Goal: Task Accomplishment & Management: Manage account settings

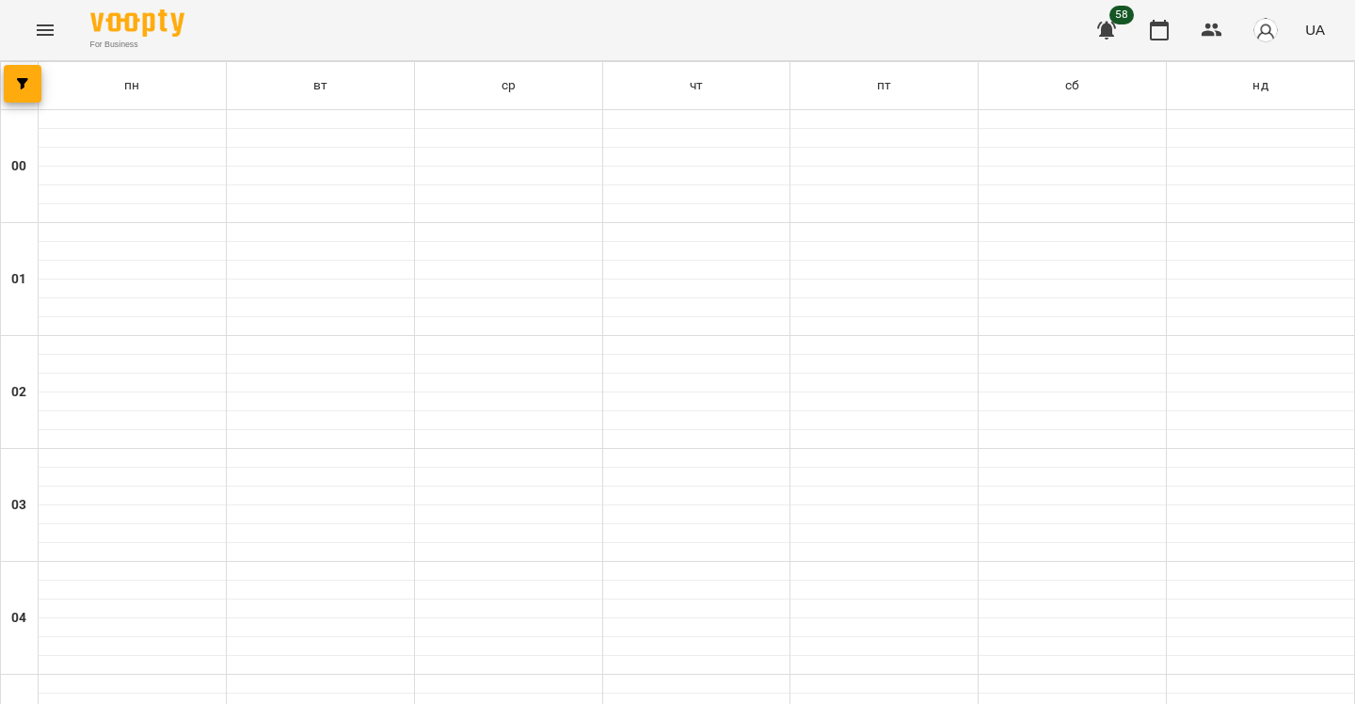
scroll to position [283, 0]
click at [45, 39] on icon "Menu" at bounding box center [45, 30] width 23 height 23
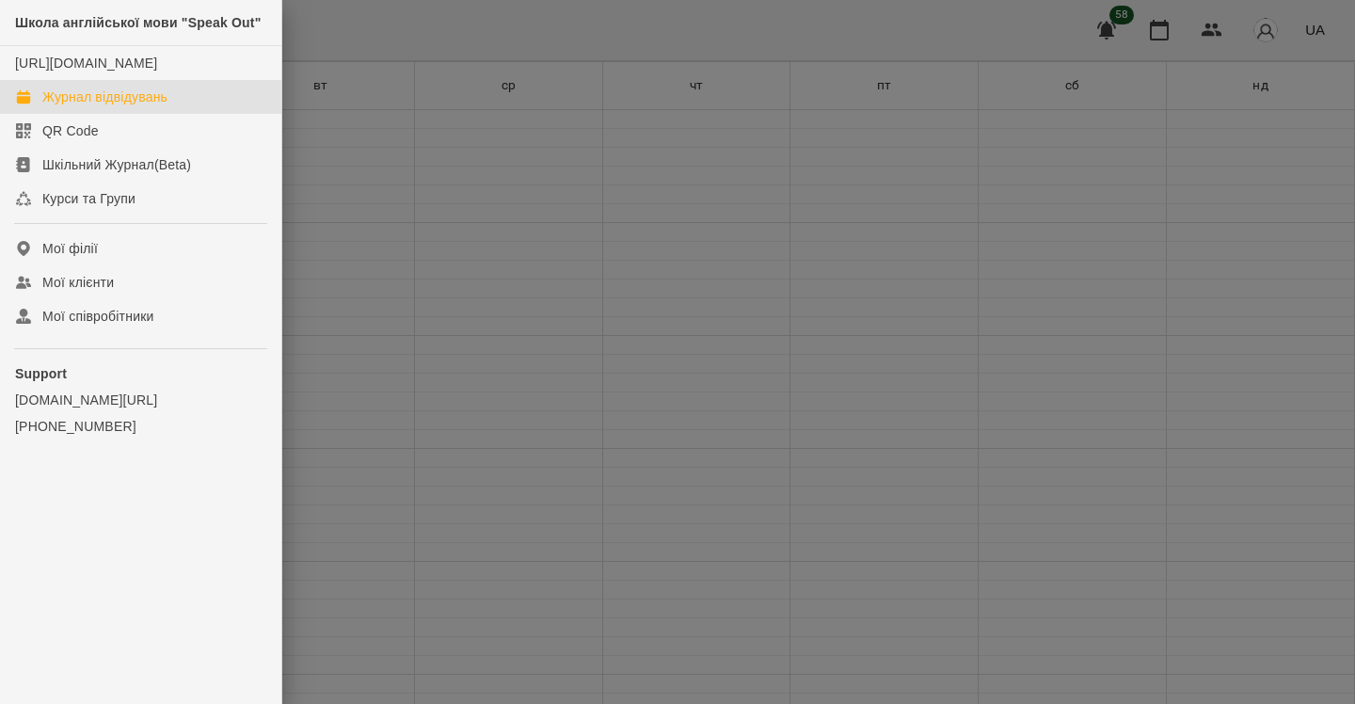
click at [72, 106] on div "Журнал відвідувань" at bounding box center [104, 97] width 125 height 19
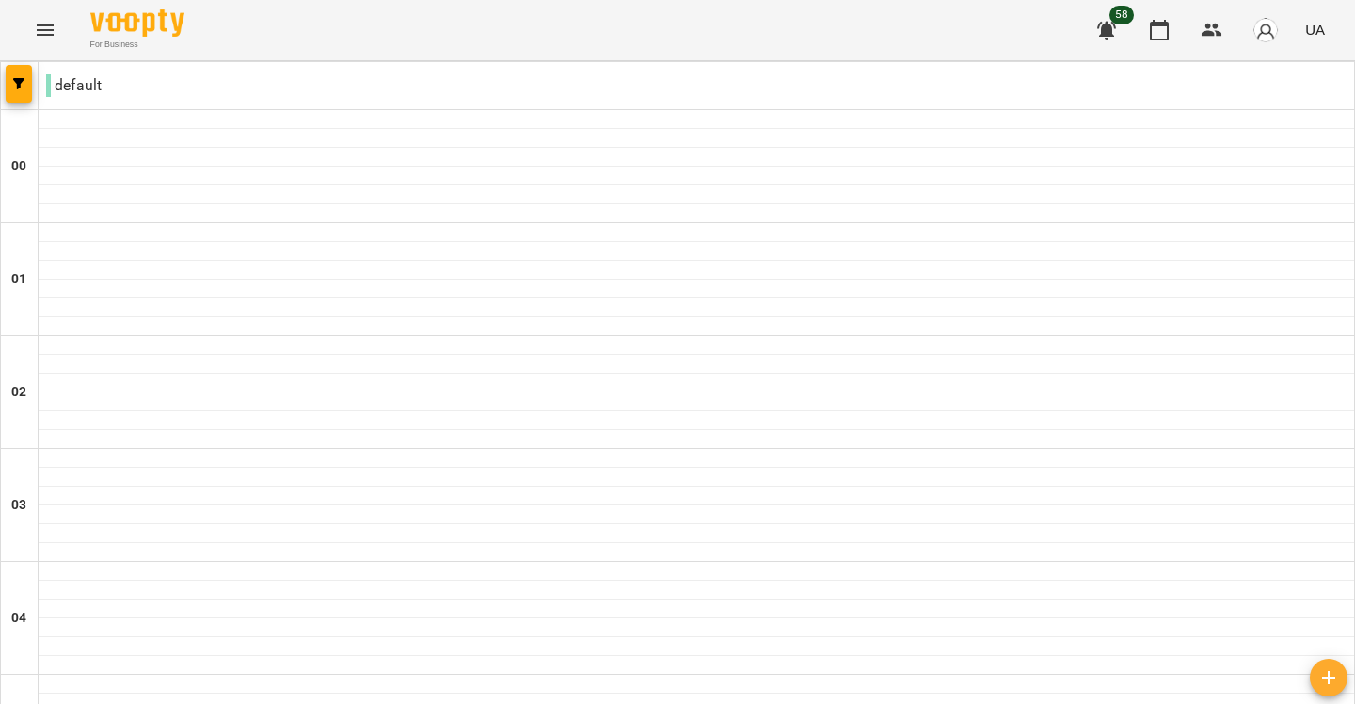
scroll to position [1322, 0]
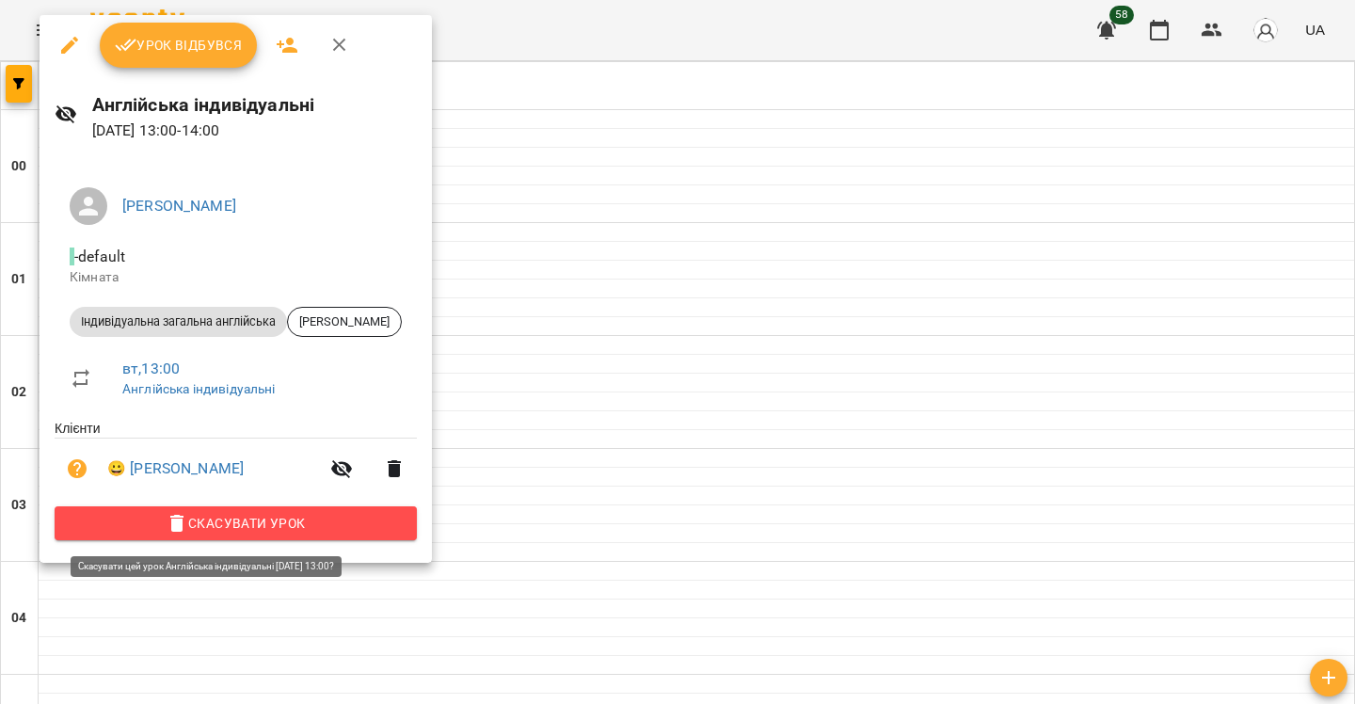
click at [296, 523] on span "Скасувати Урок" at bounding box center [236, 523] width 332 height 23
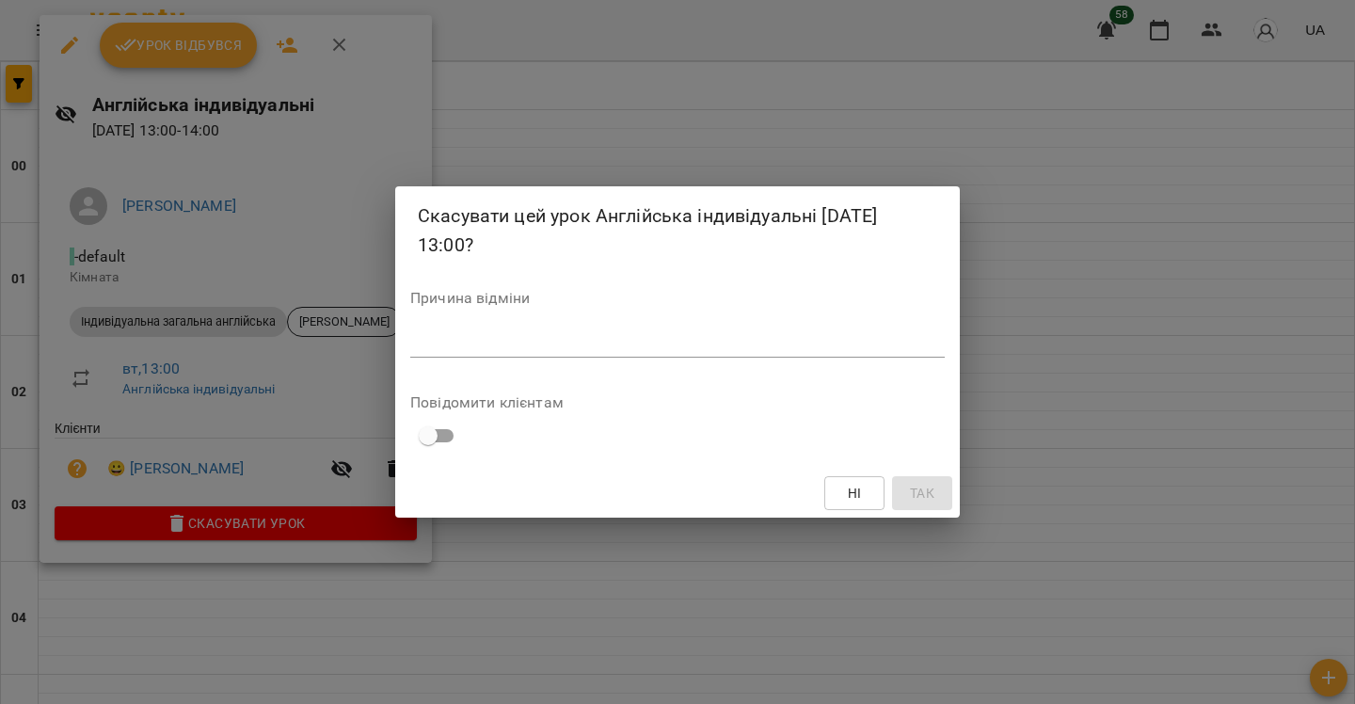
click at [501, 342] on textarea at bounding box center [677, 342] width 534 height 18
type textarea "*"
click at [898, 485] on button "Так" at bounding box center [922, 493] width 60 height 34
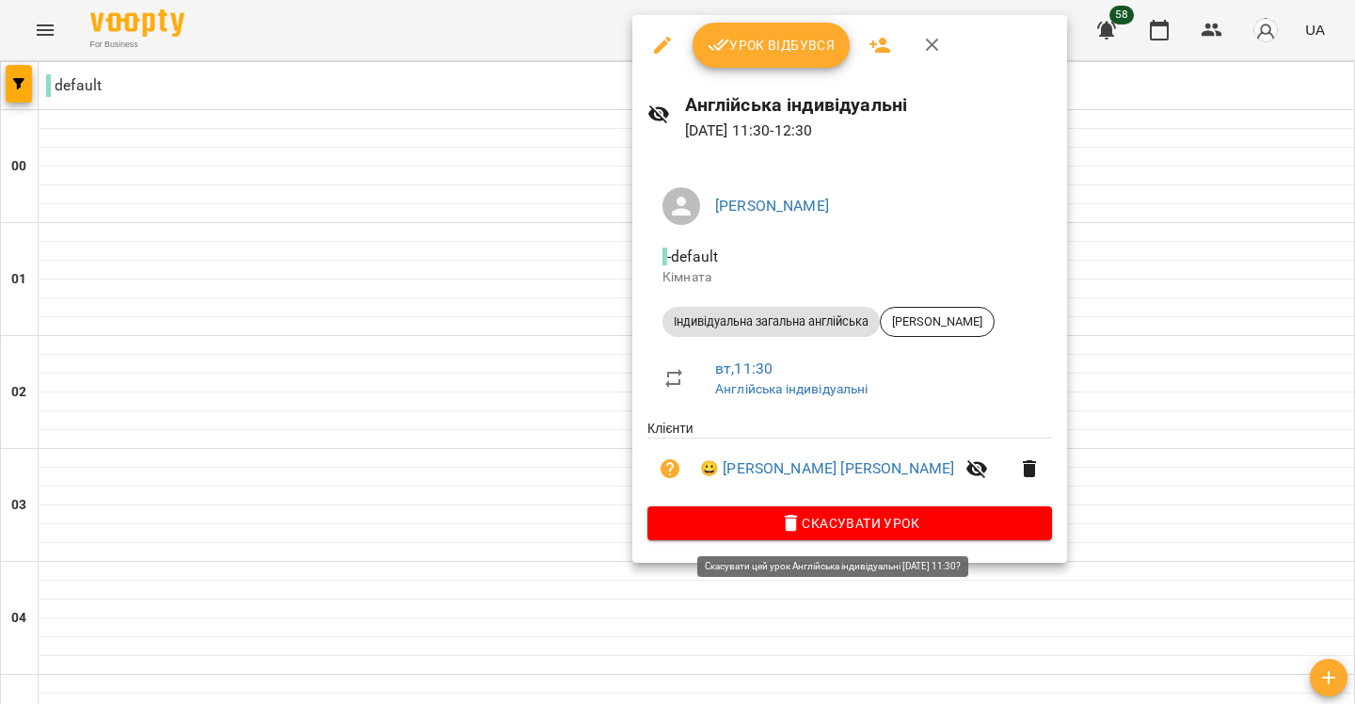
click at [791, 521] on span "Скасувати Урок" at bounding box center [849, 523] width 374 height 23
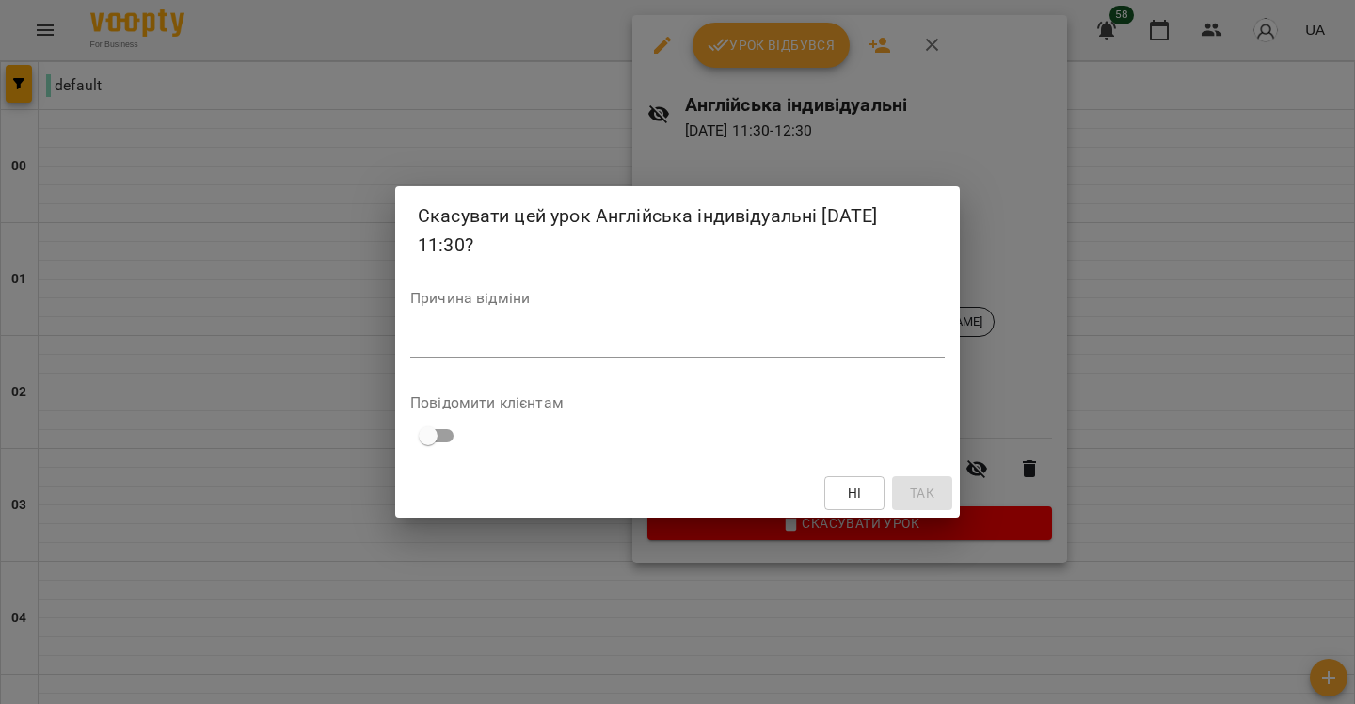
click at [763, 342] on textarea at bounding box center [677, 342] width 534 height 18
type textarea "*"
click at [933, 498] on span "Так" at bounding box center [922, 493] width 24 height 23
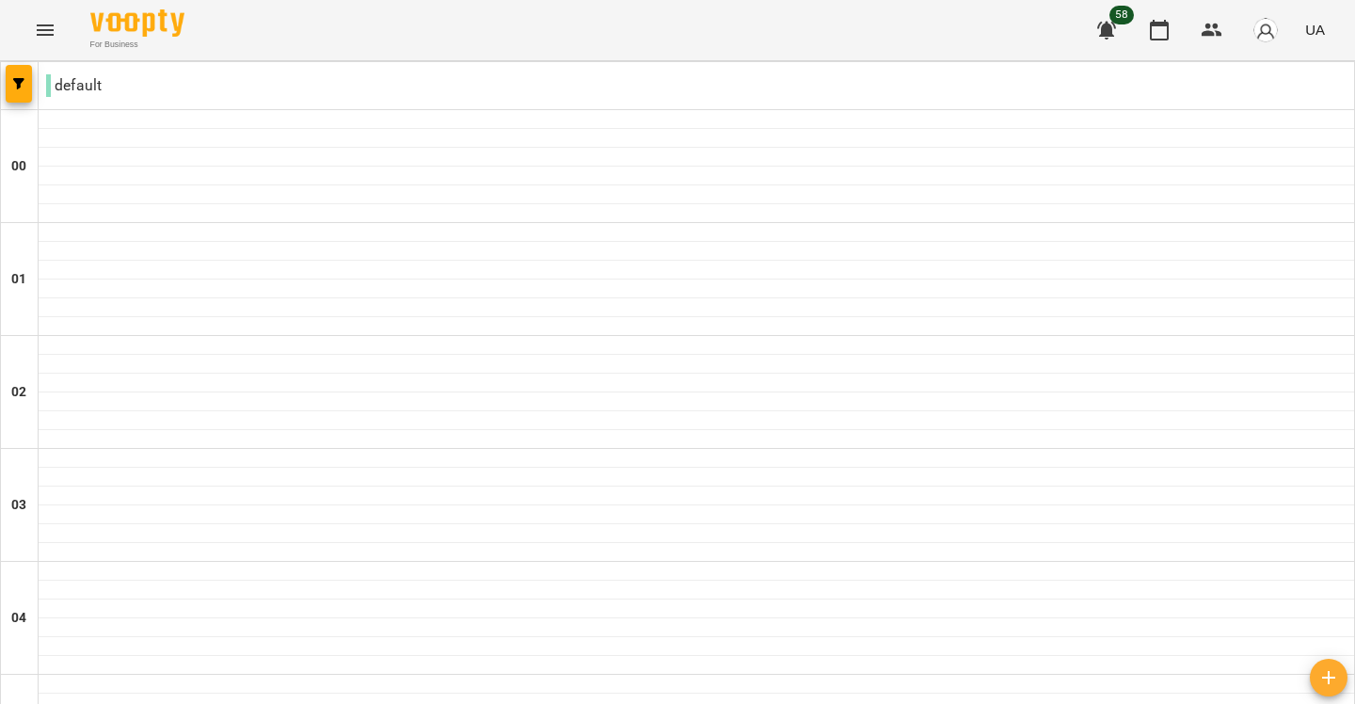
scroll to position [1112, 0]
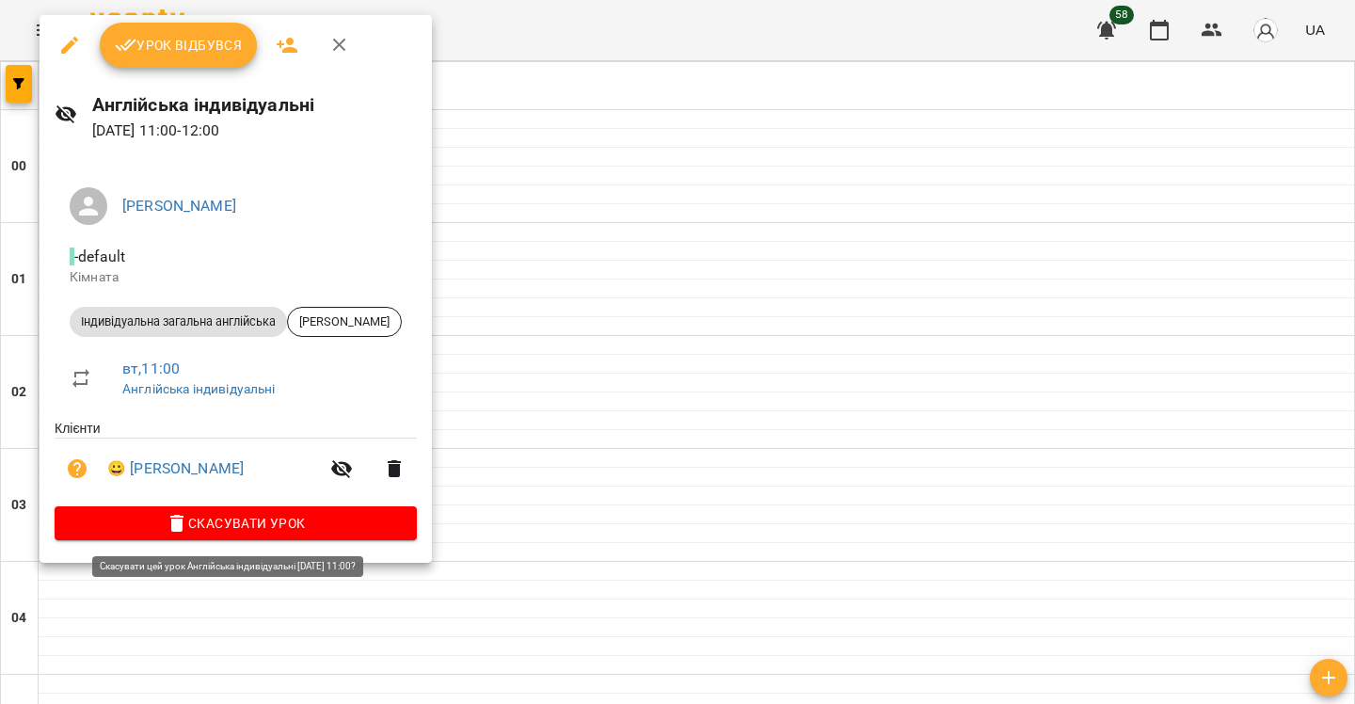
click at [331, 519] on span "Скасувати Урок" at bounding box center [236, 523] width 332 height 23
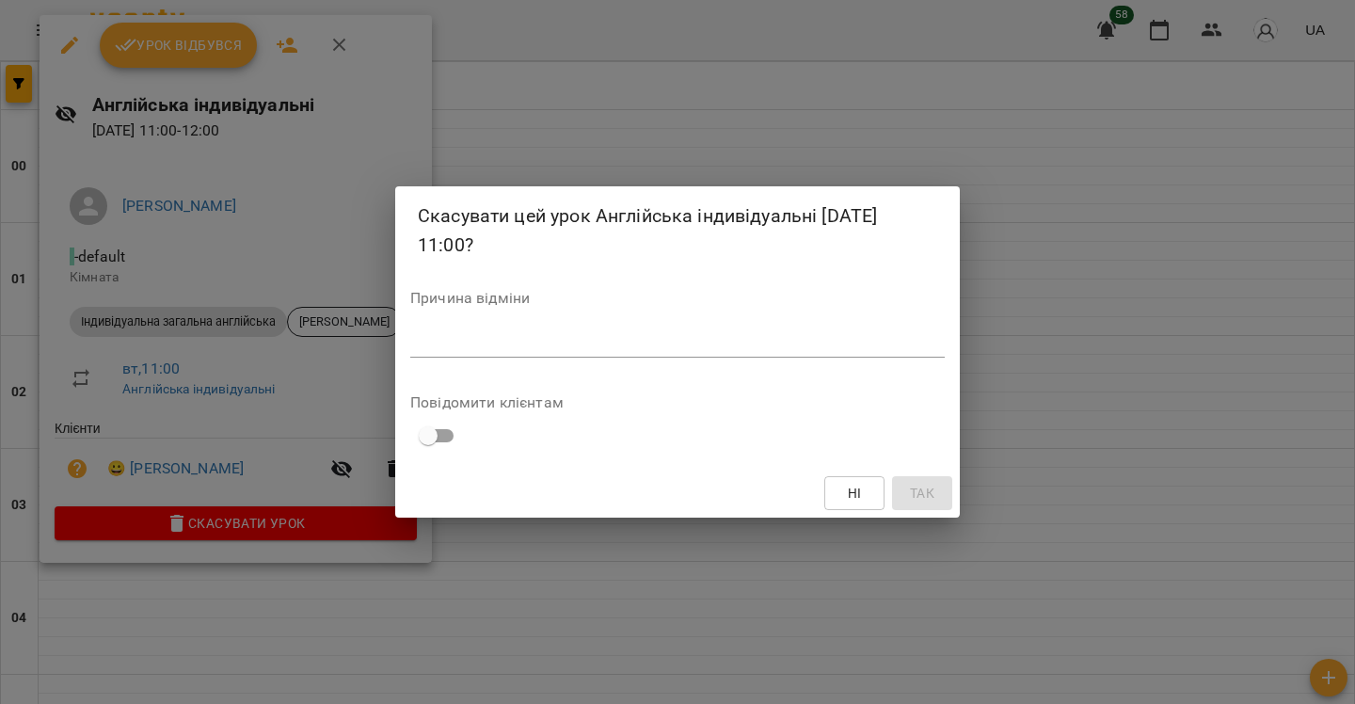
click at [565, 342] on textarea at bounding box center [677, 342] width 534 height 18
type textarea "*"
click at [944, 502] on button "Так" at bounding box center [922, 493] width 60 height 34
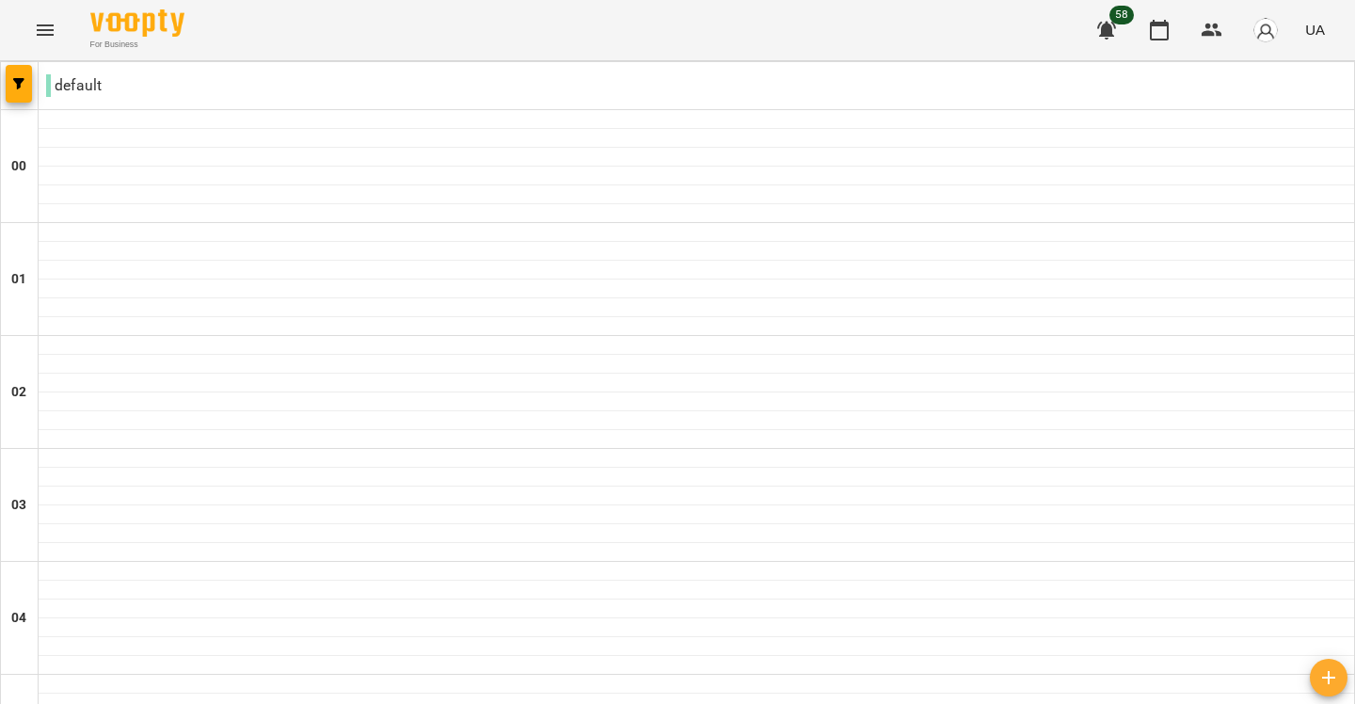
scroll to position [907, 0]
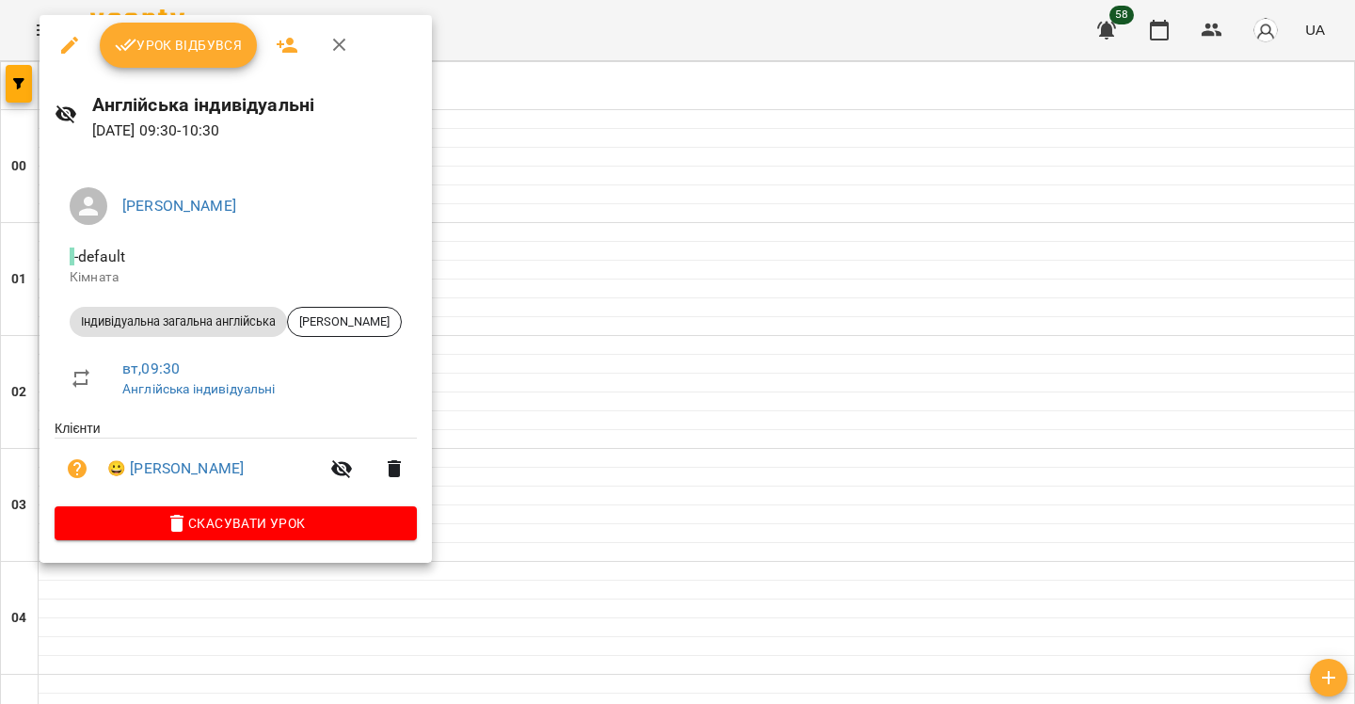
click at [577, 221] on div at bounding box center [677, 352] width 1355 height 704
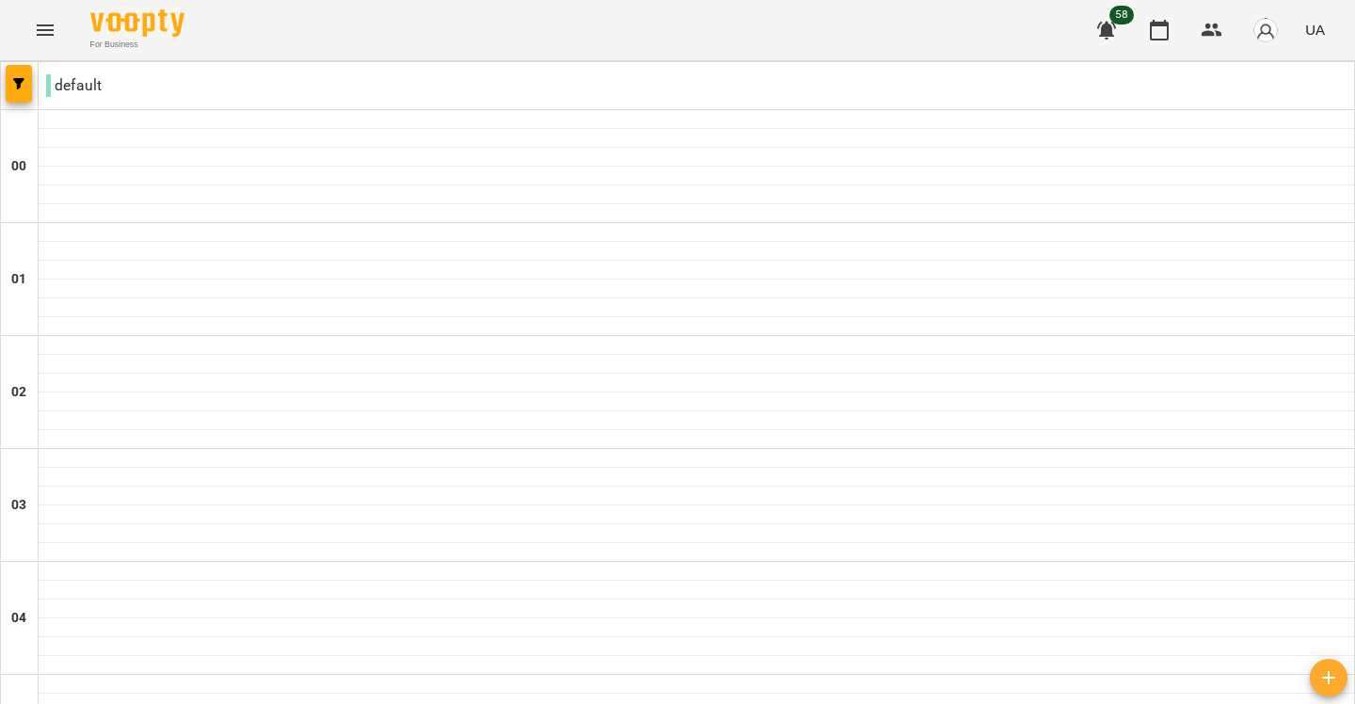
scroll to position [1064, 0]
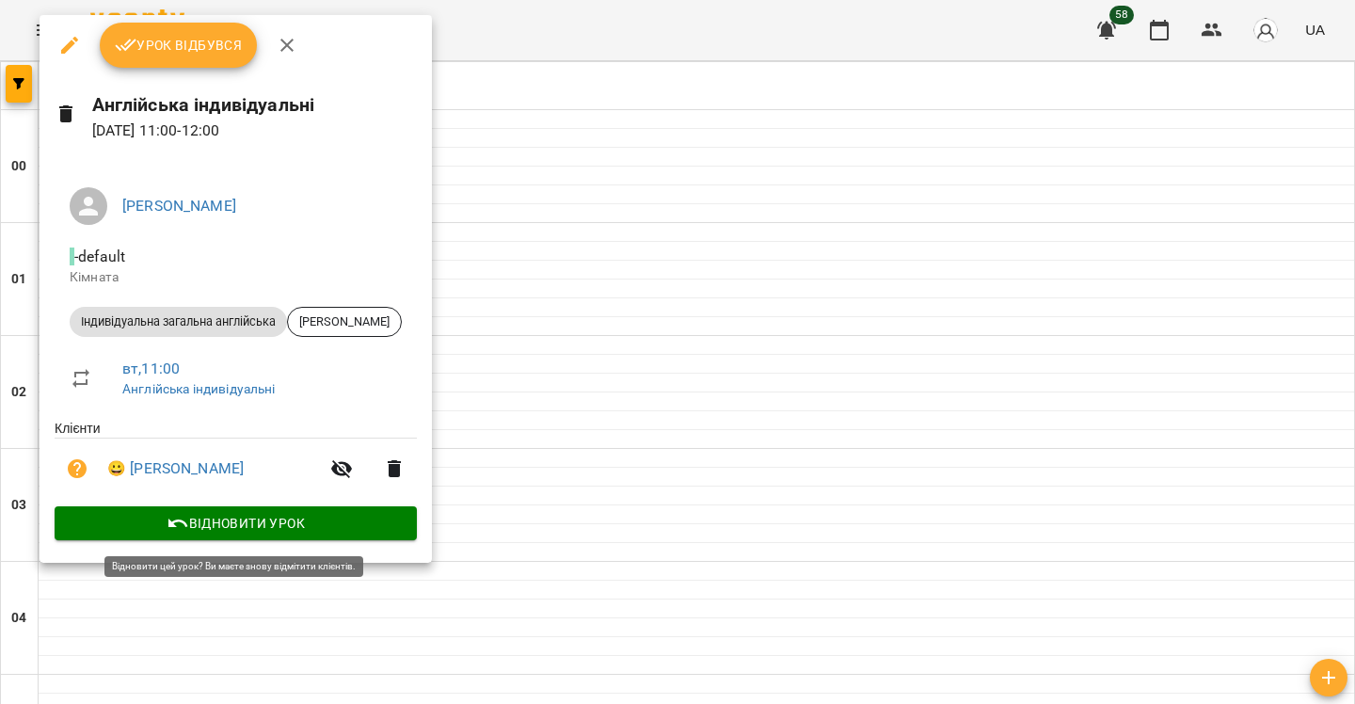
click at [259, 518] on span "Відновити урок" at bounding box center [236, 523] width 332 height 23
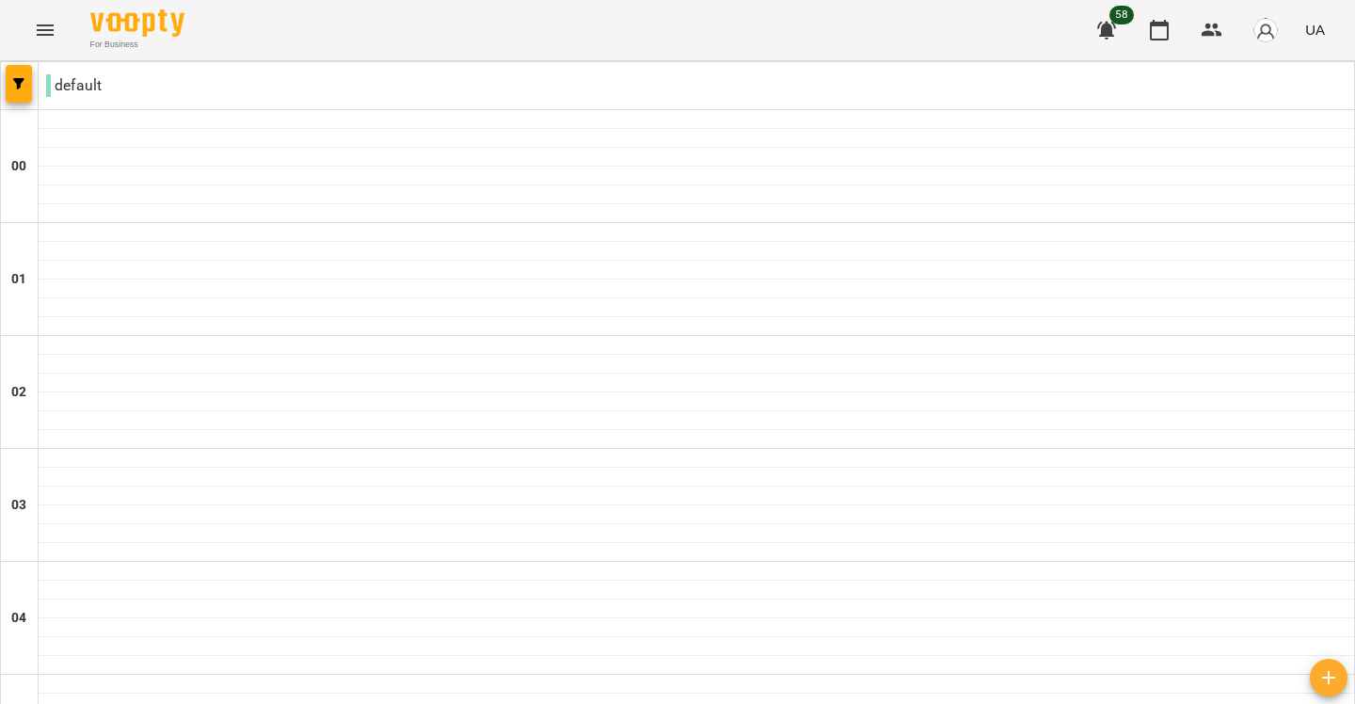
scroll to position [1039, 0]
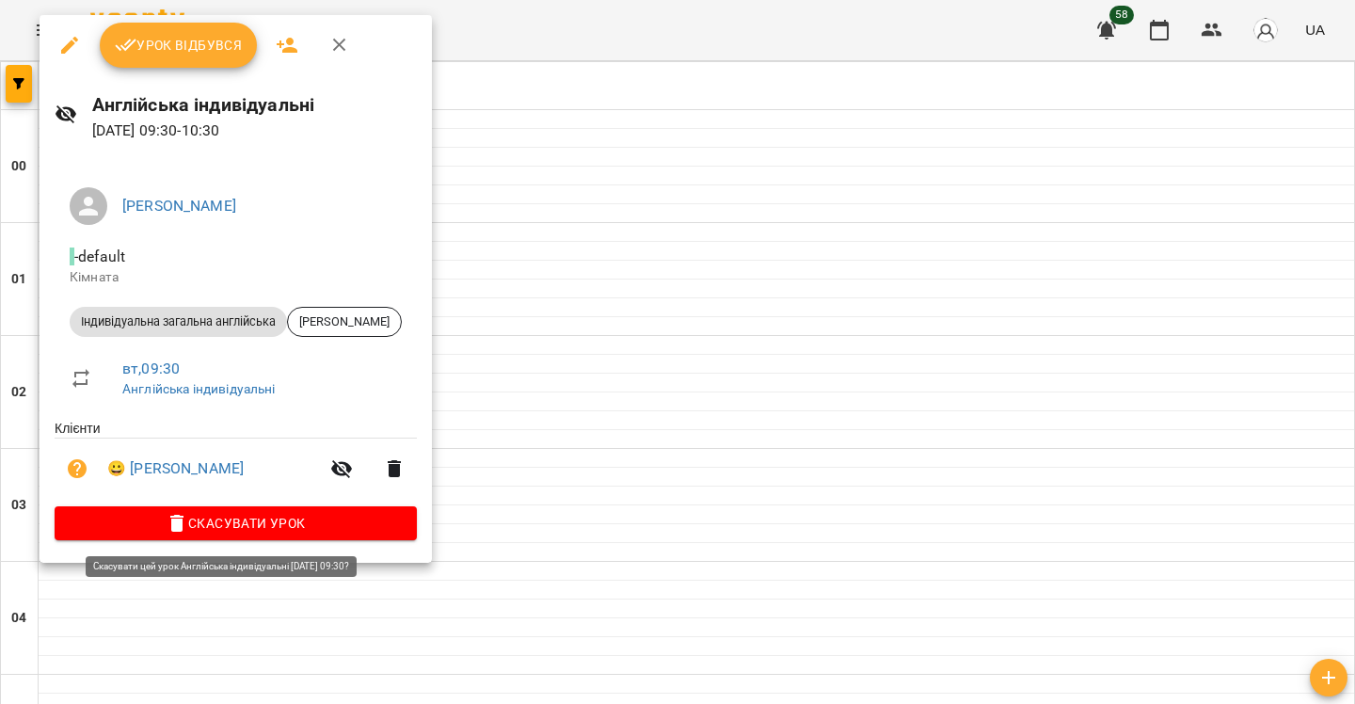
click at [301, 517] on span "Скасувати Урок" at bounding box center [236, 523] width 332 height 23
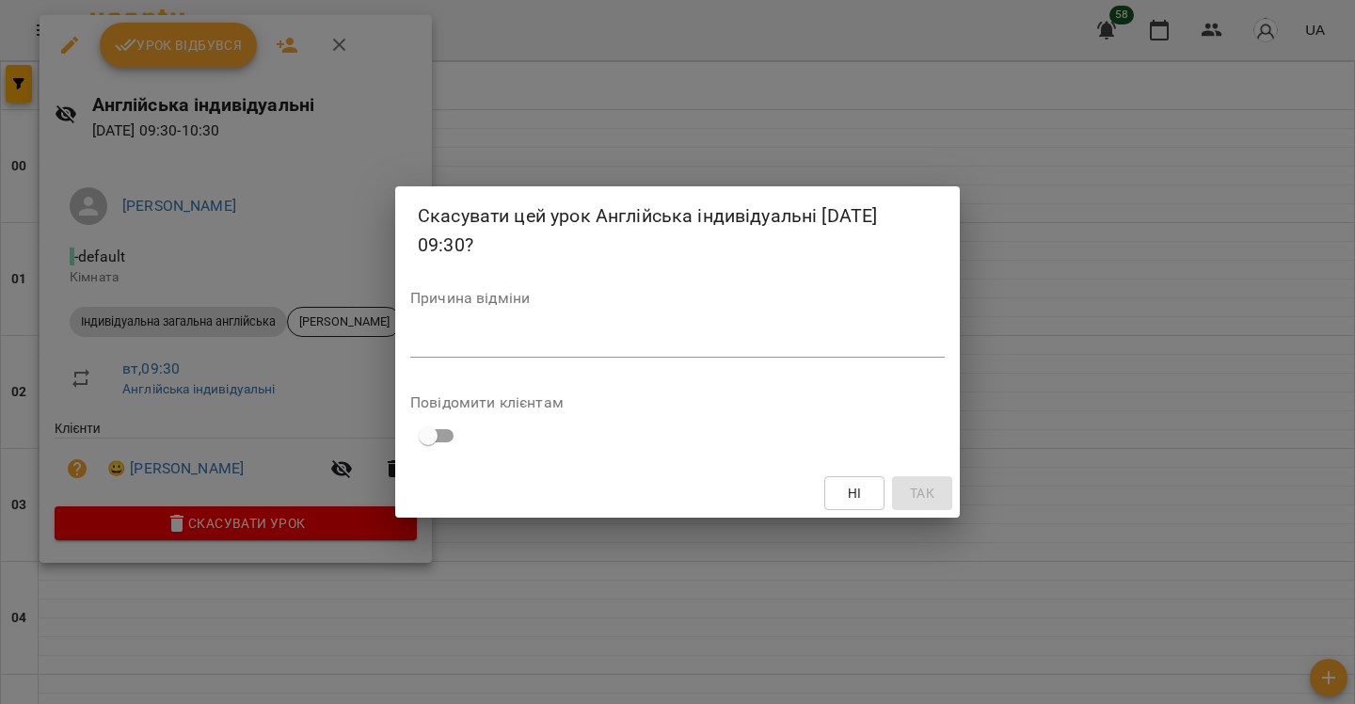
click at [491, 347] on textarea at bounding box center [677, 342] width 534 height 18
type textarea "*"
click at [933, 492] on span "Так" at bounding box center [922, 493] width 24 height 23
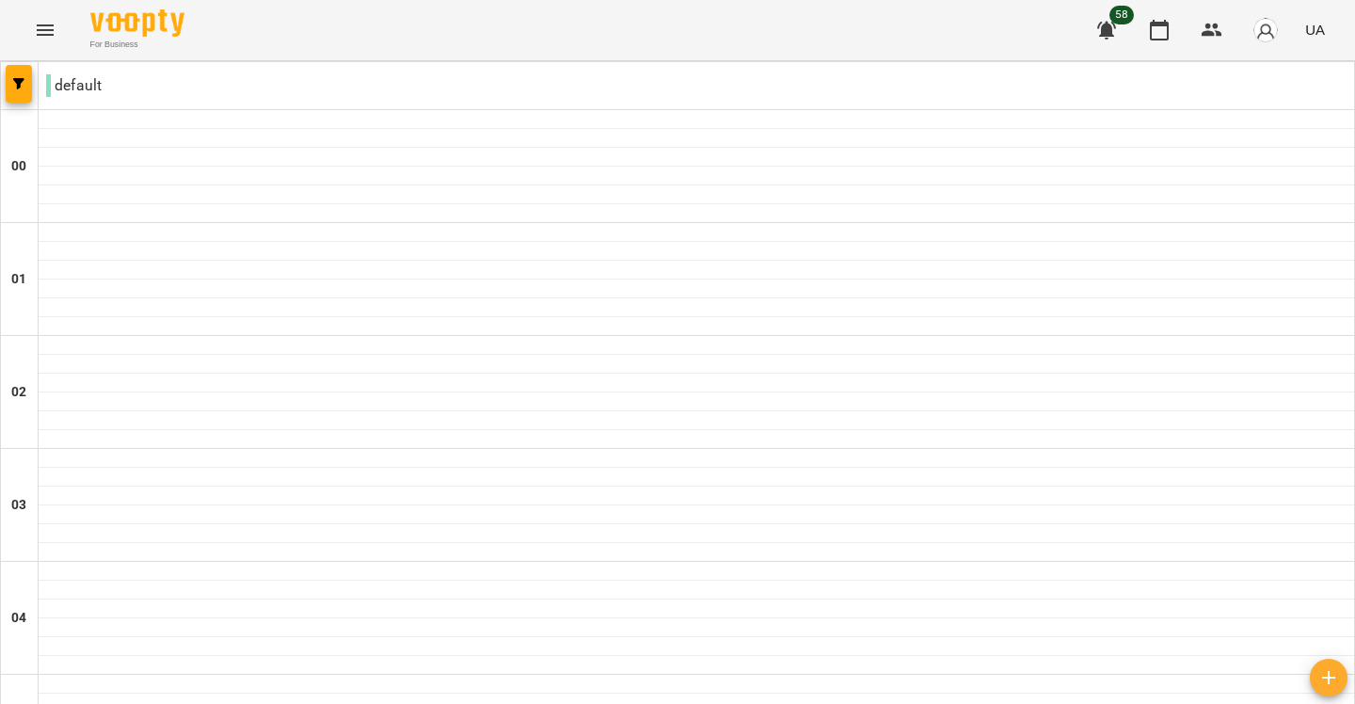
scroll to position [1669, 0]
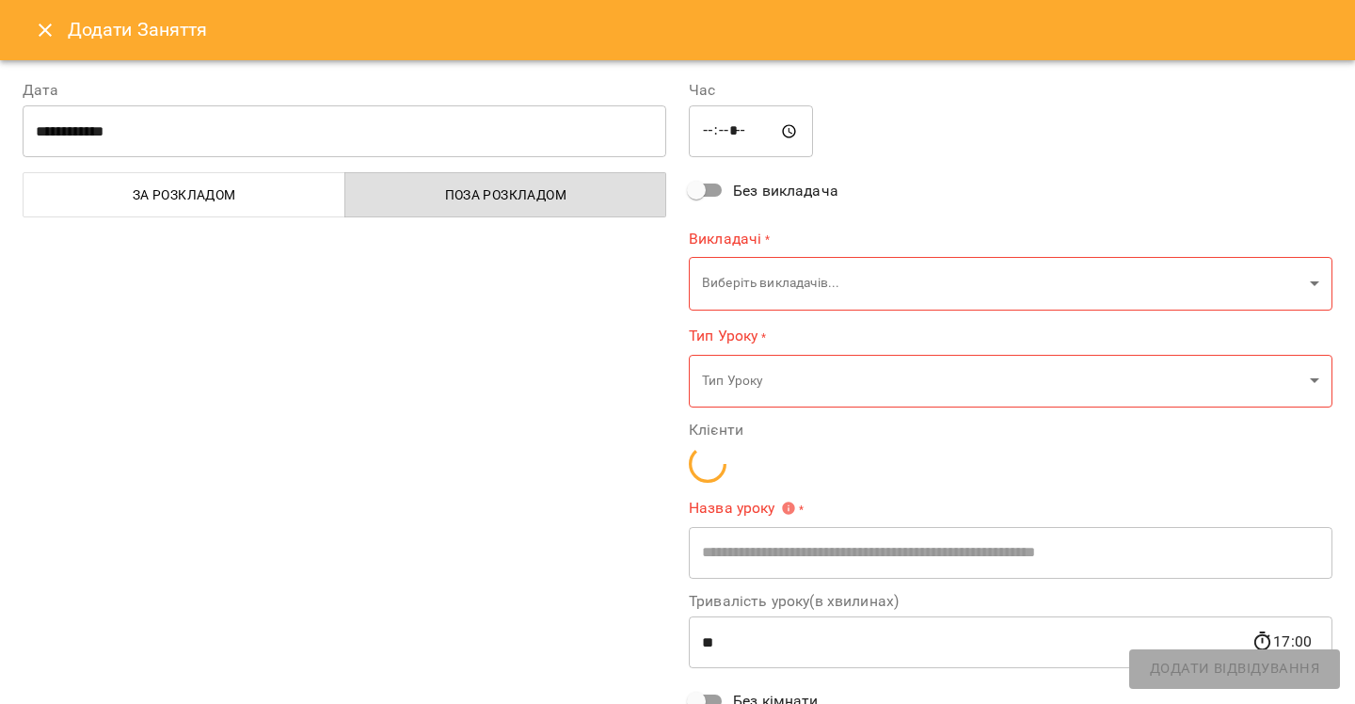
type input "**********"
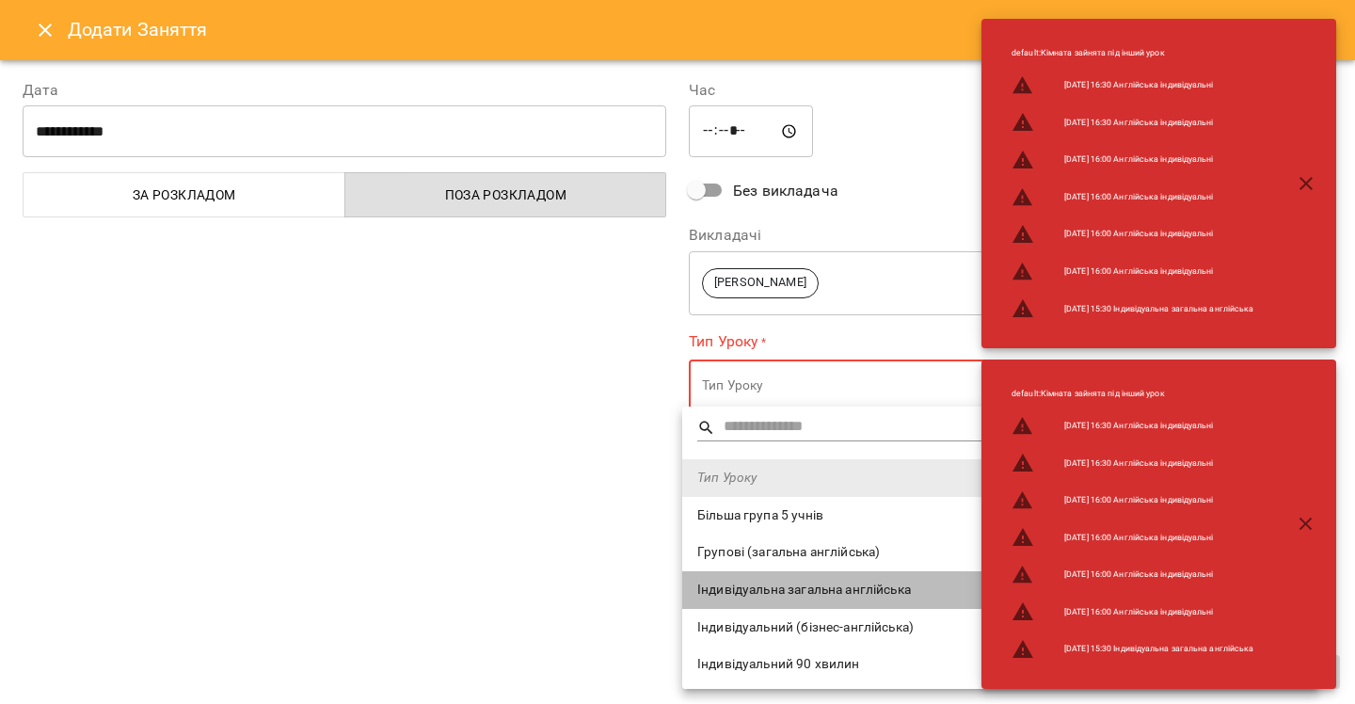
click at [789, 584] on span "Індивідуальна загальна англійська" at bounding box center [1000, 590] width 607 height 19
type input "**********"
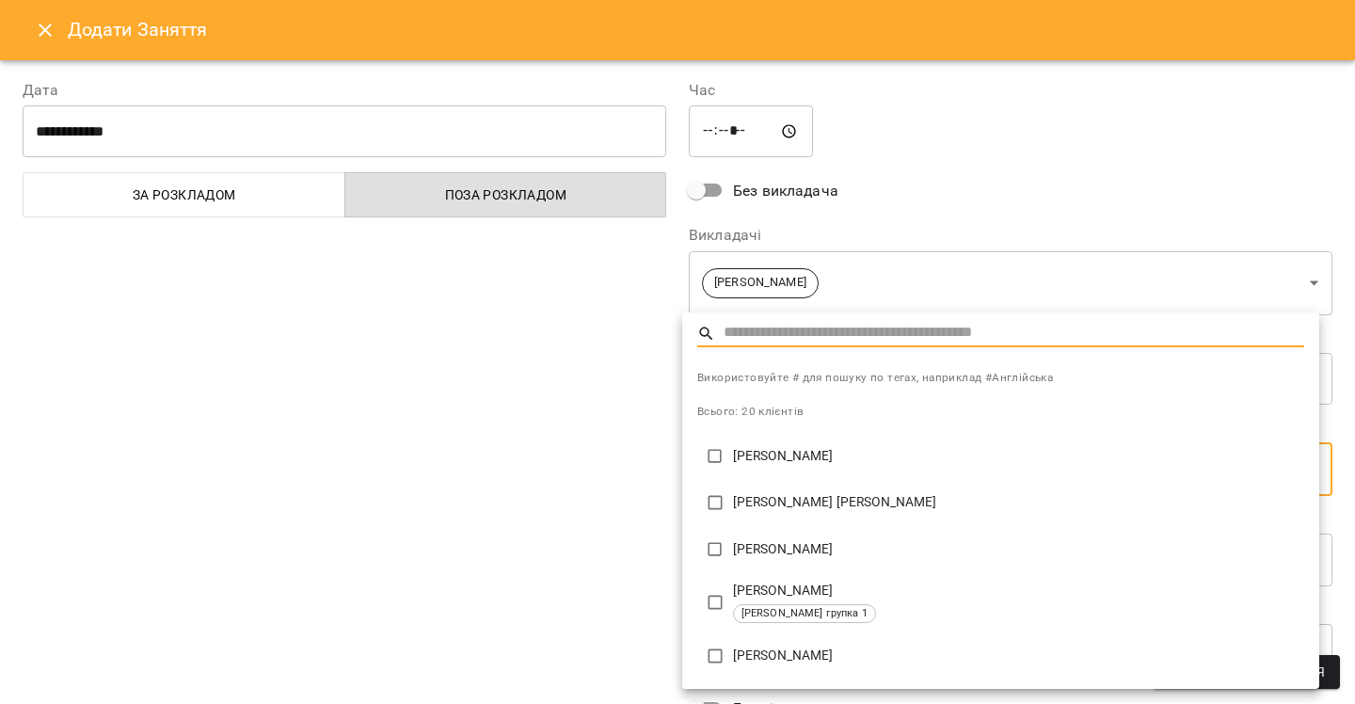
click at [796, 550] on p "[PERSON_NAME]" at bounding box center [1018, 549] width 571 height 19
type input "**********"
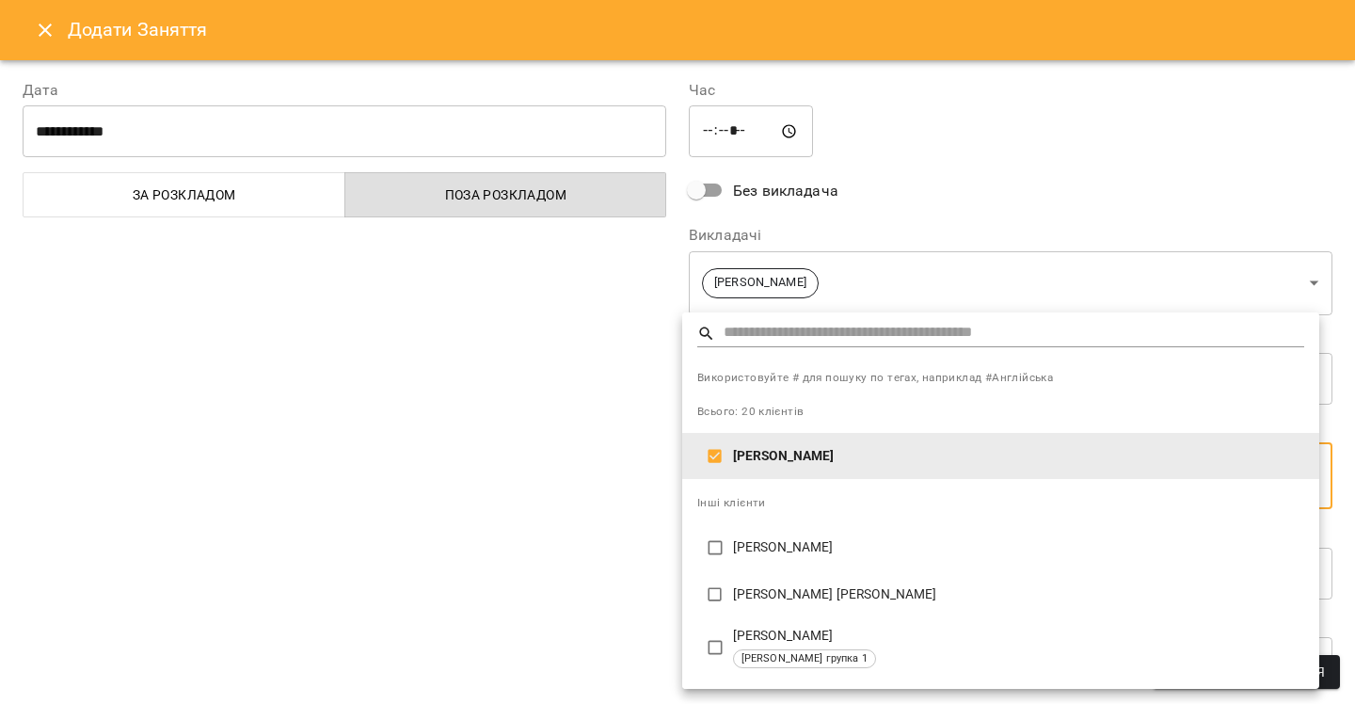
click at [572, 507] on div at bounding box center [677, 352] width 1355 height 704
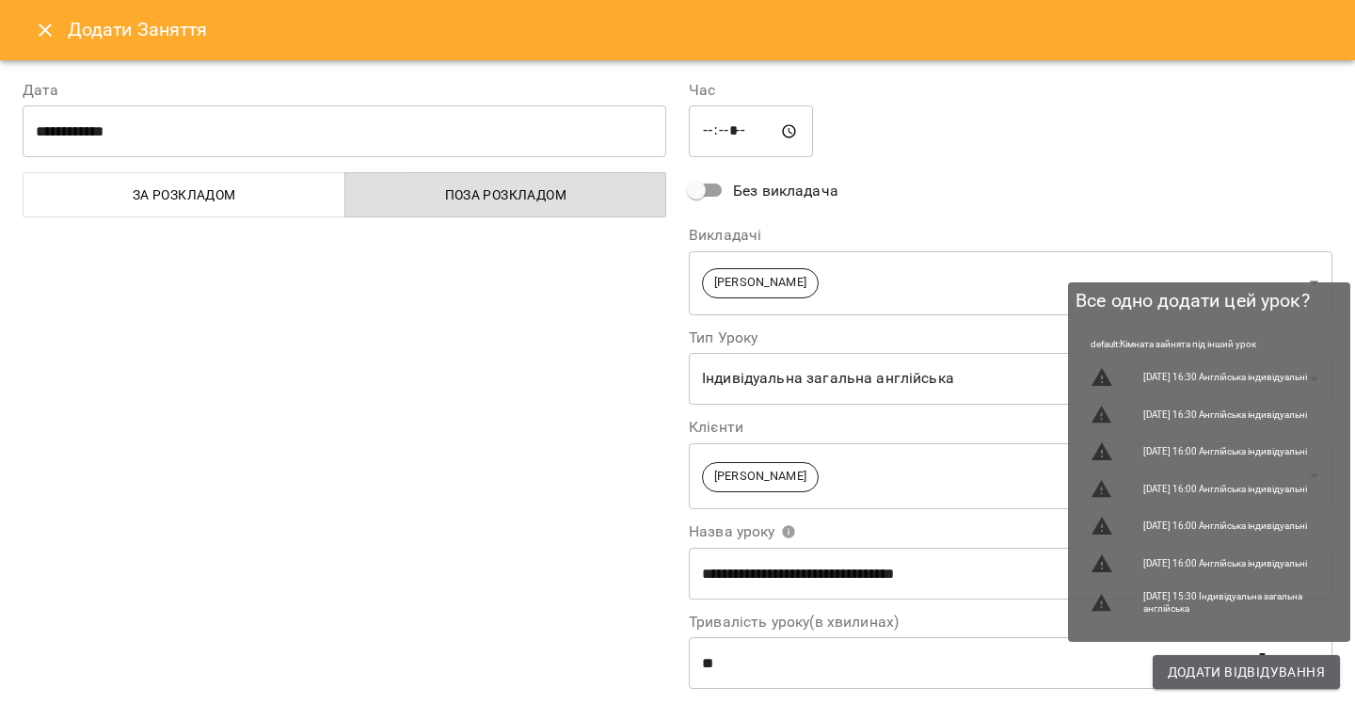
click at [1233, 668] on span "Додати Відвідування" at bounding box center [1246, 672] width 157 height 23
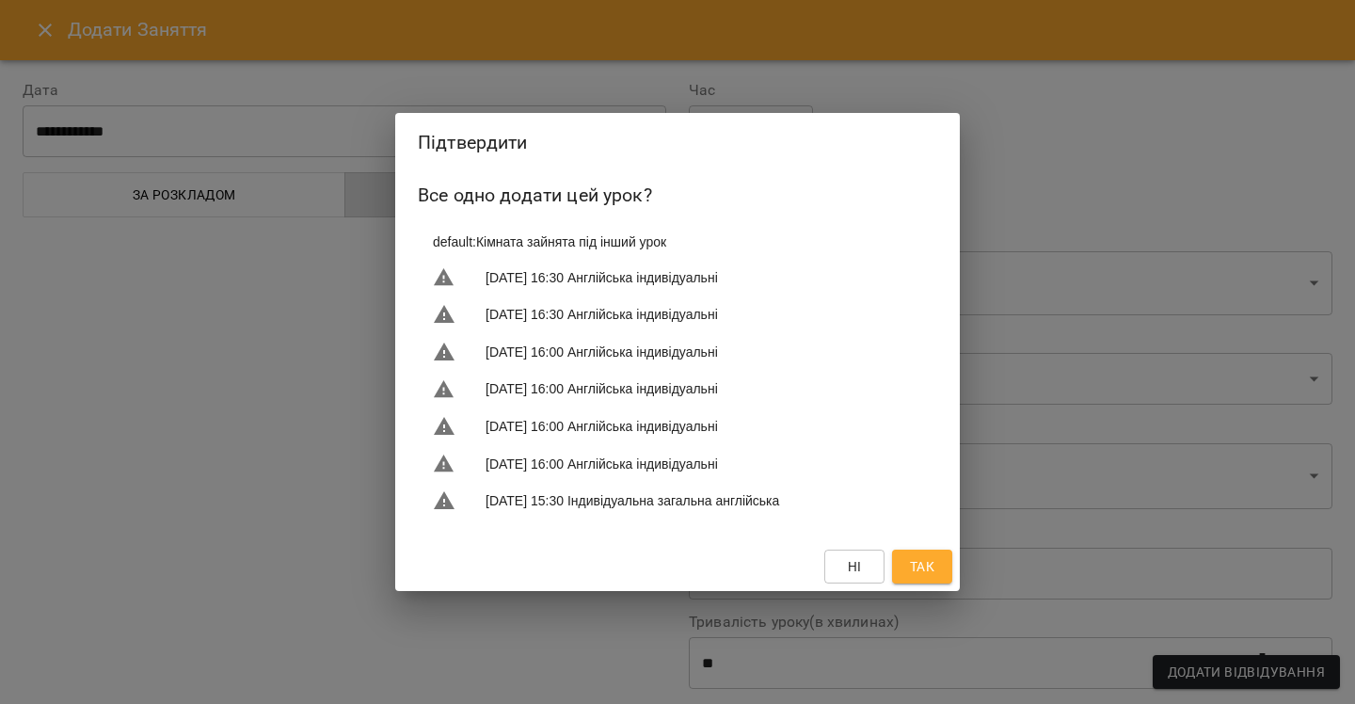
click at [914, 571] on span "Так" at bounding box center [922, 566] width 24 height 23
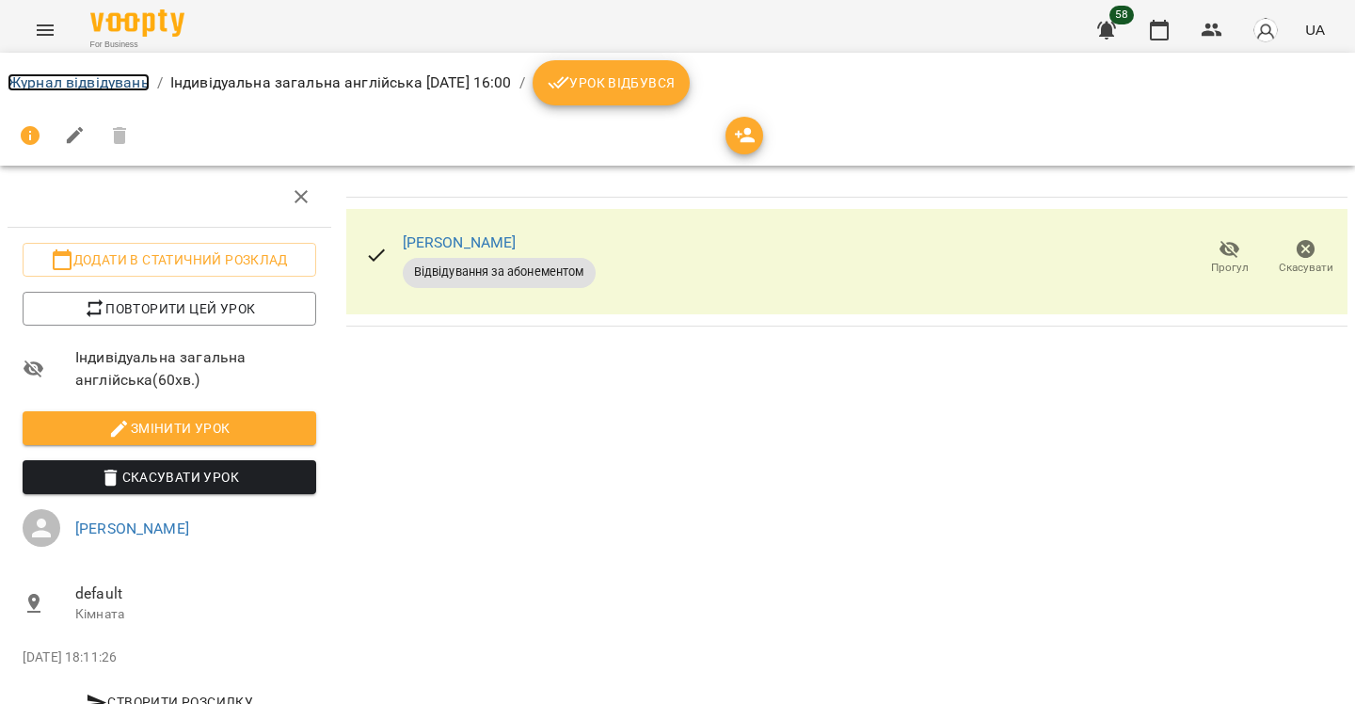
click at [78, 79] on link "Журнал відвідувань" at bounding box center [79, 82] width 142 height 18
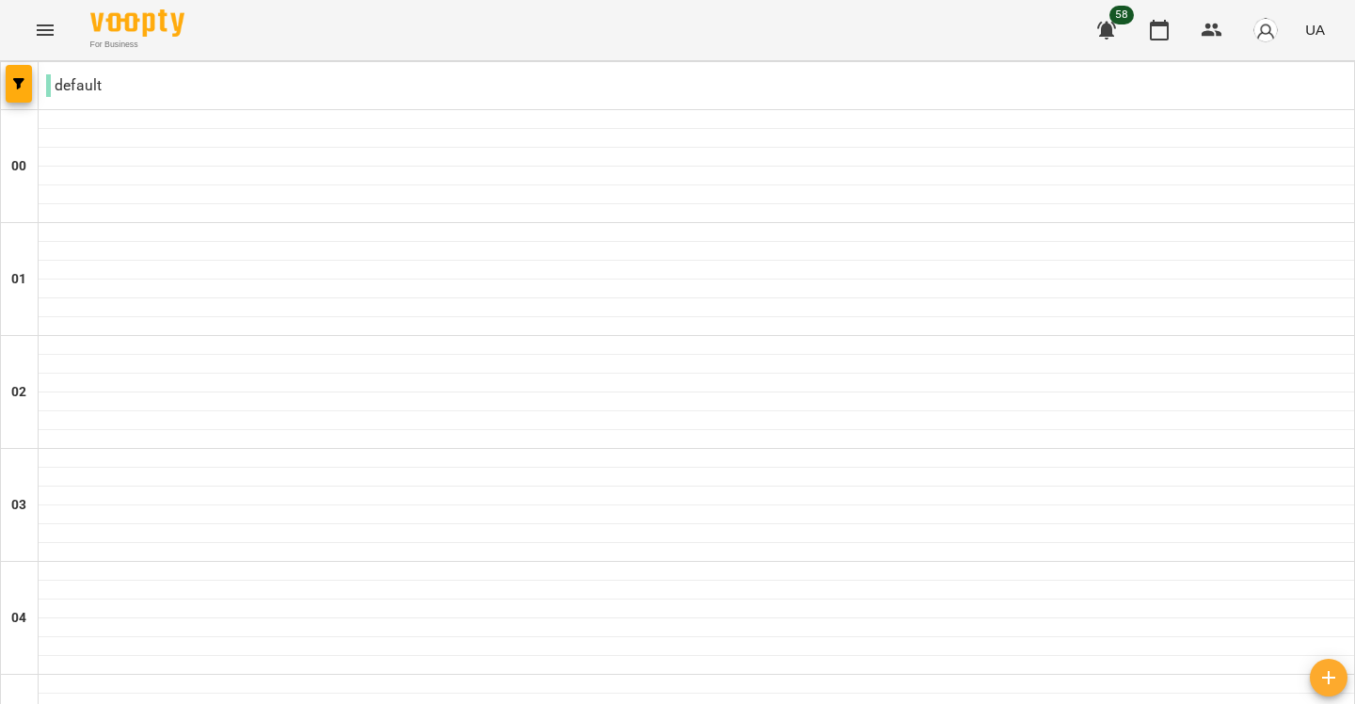
scroll to position [1650, 0]
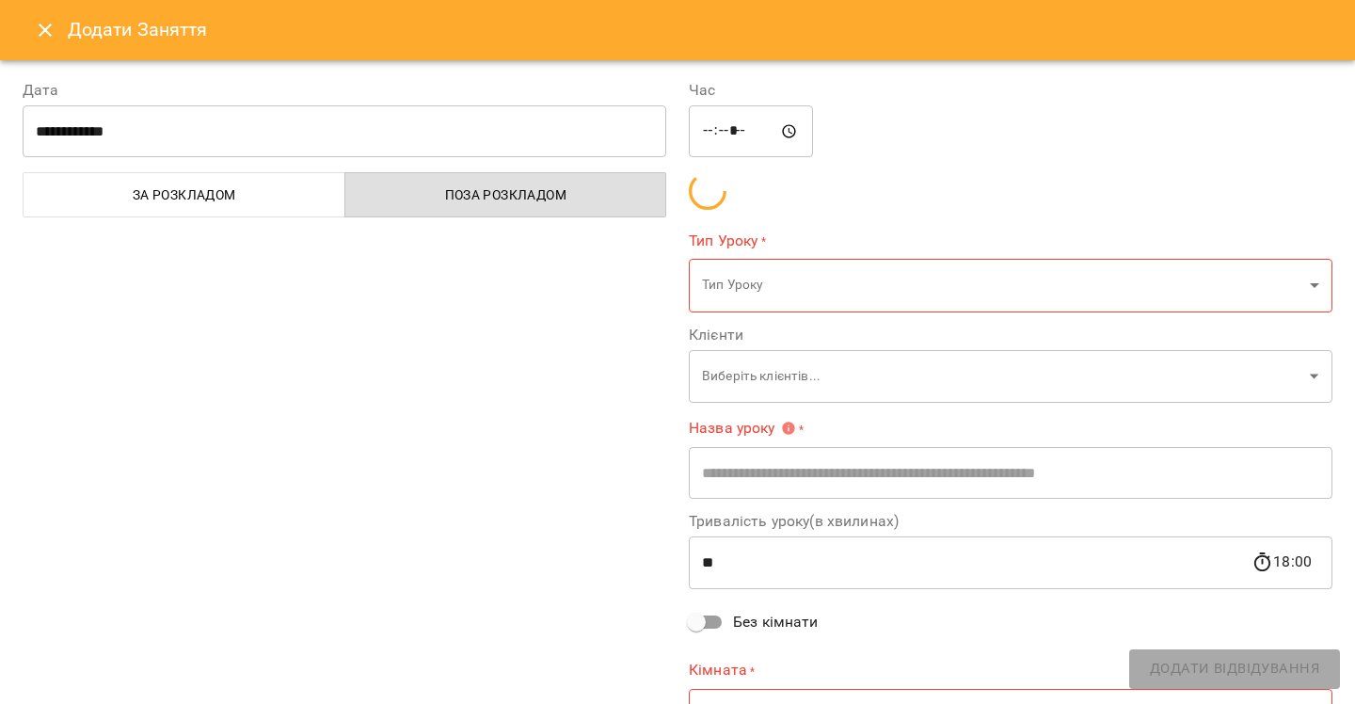
type input "**********"
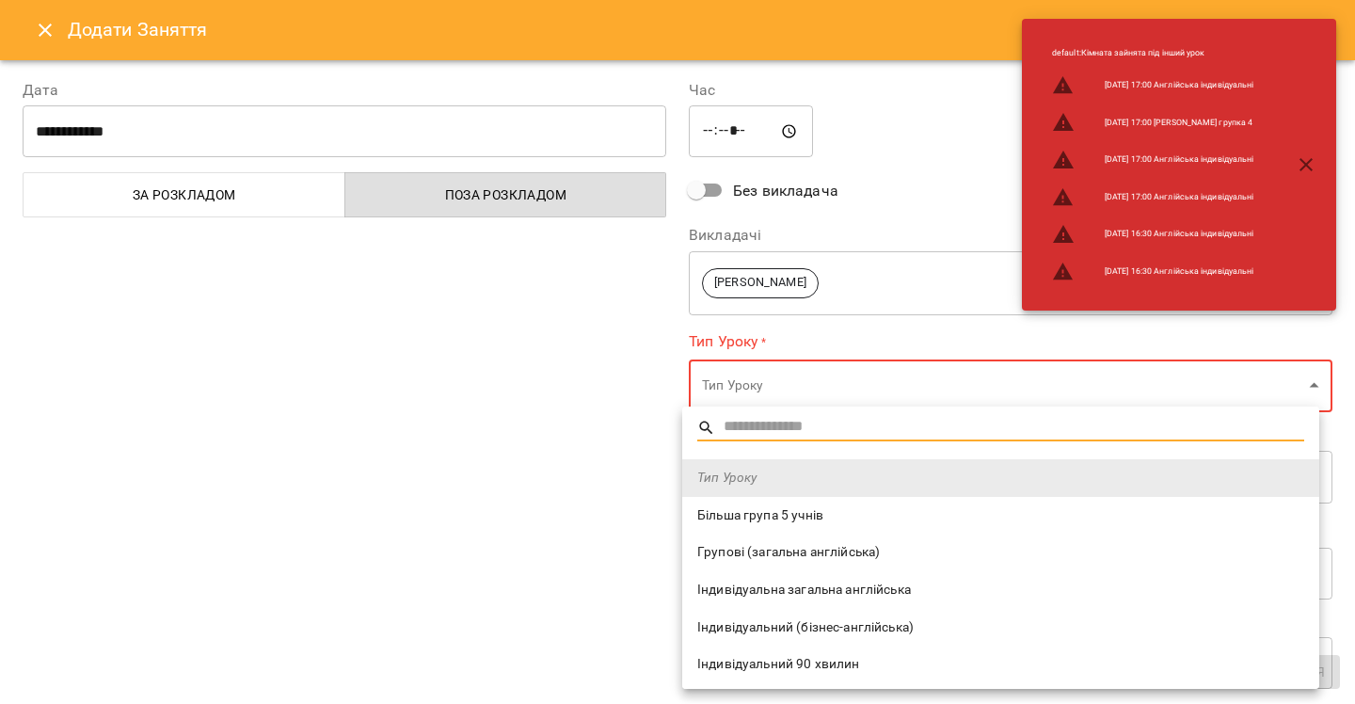
click at [807, 585] on span "Індивідуальна загальна англійська" at bounding box center [1000, 590] width 607 height 19
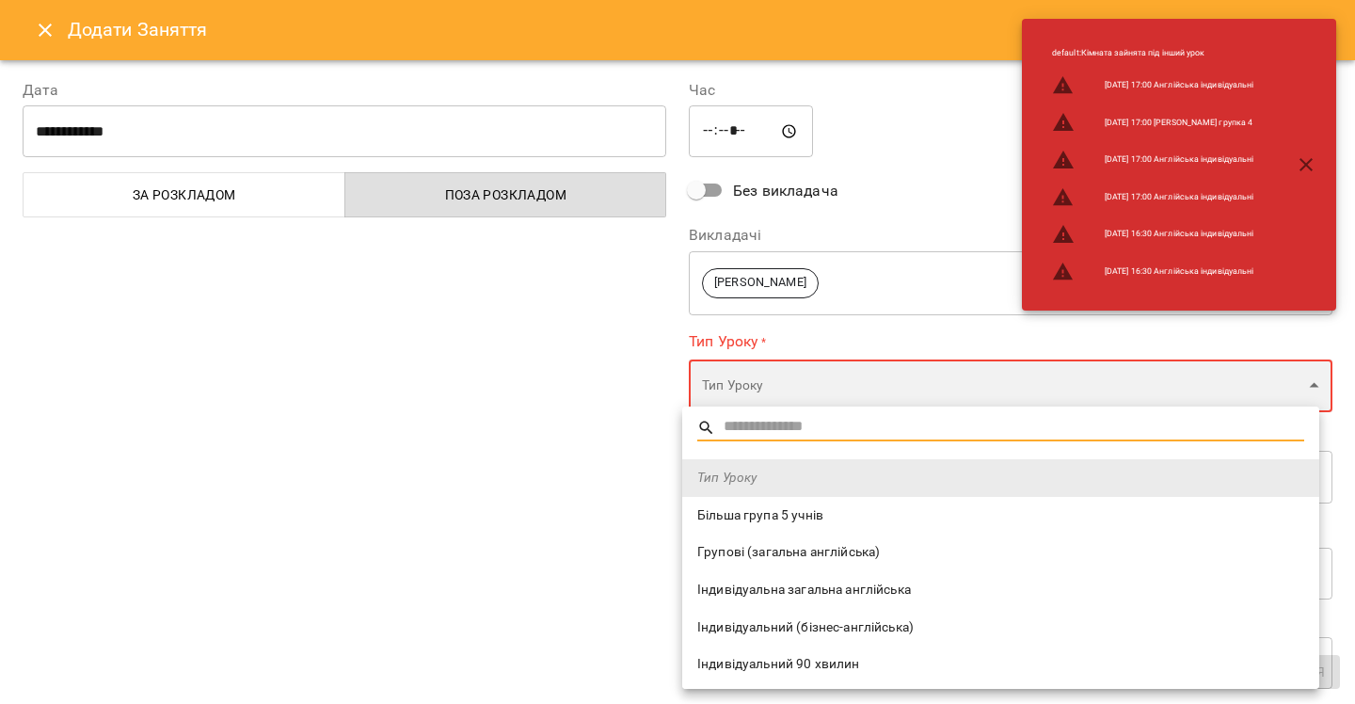
type input "**********"
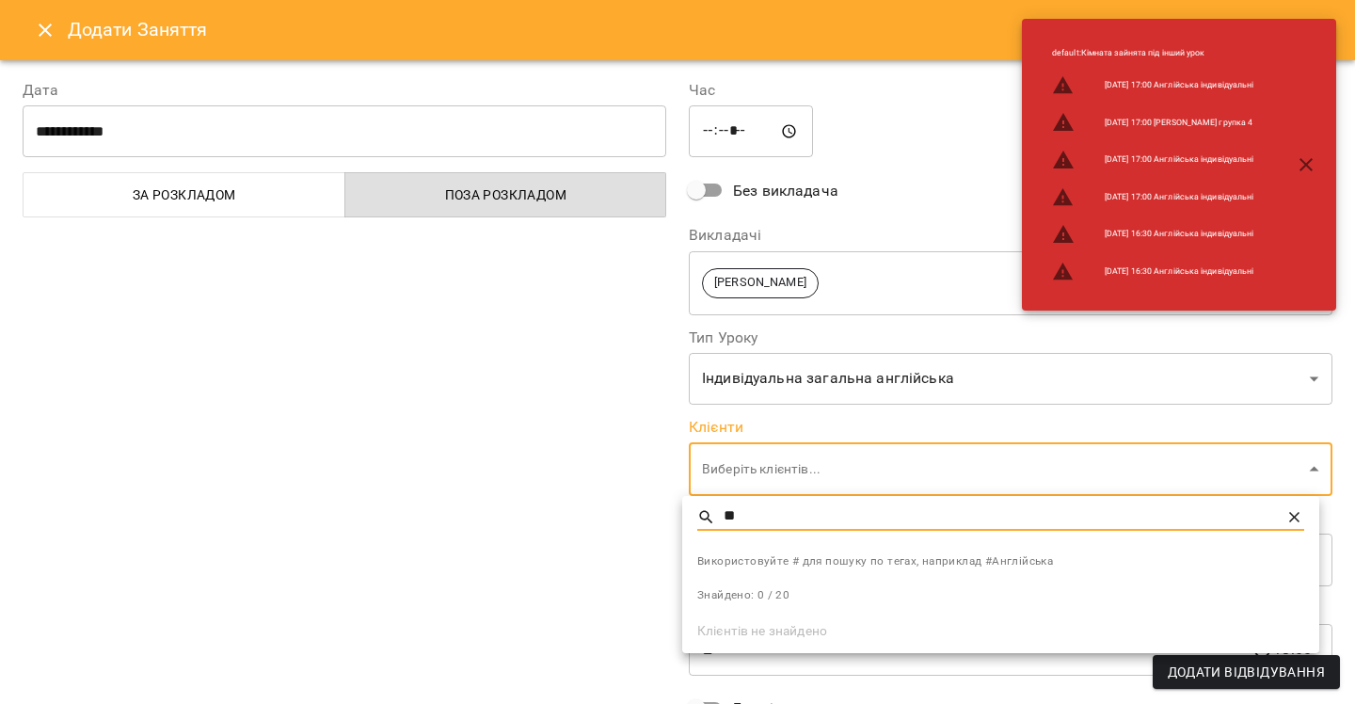
type input "*"
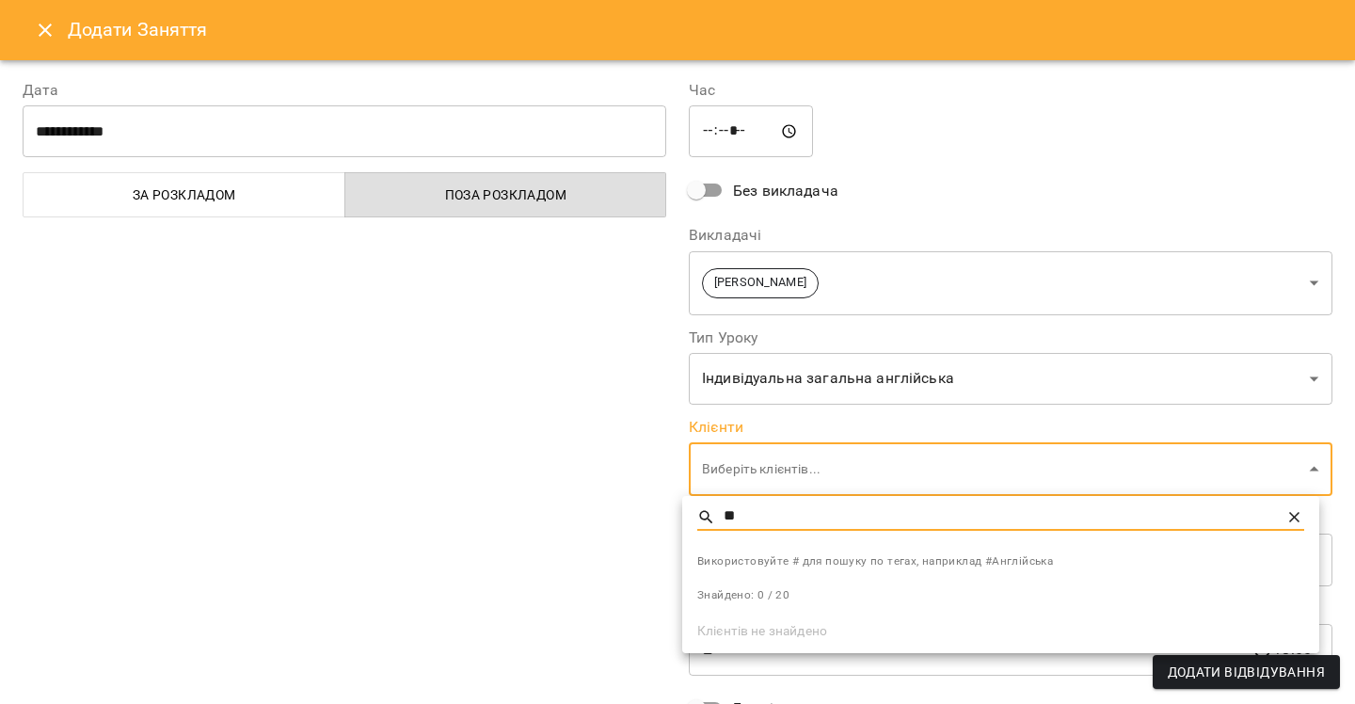
type input "*"
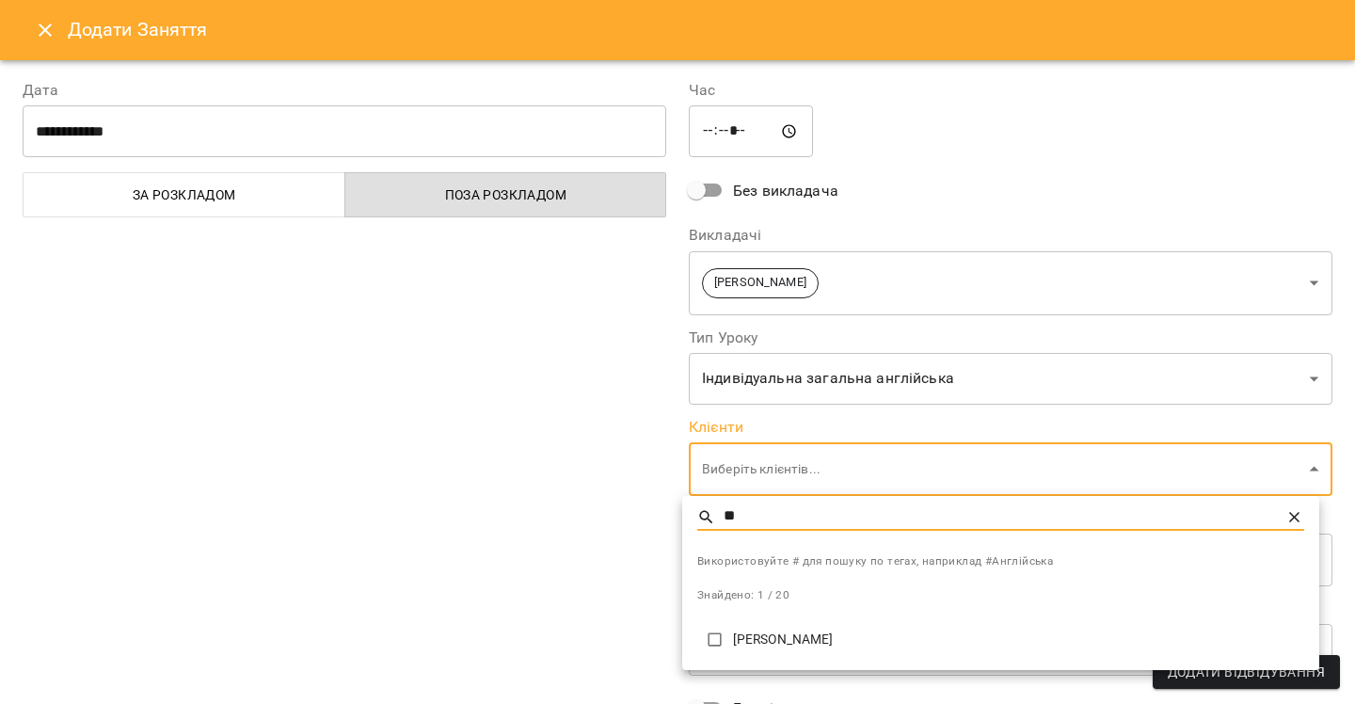
type input "**"
click at [855, 645] on p "[PERSON_NAME]" at bounding box center [1018, 639] width 571 height 19
type input "**********"
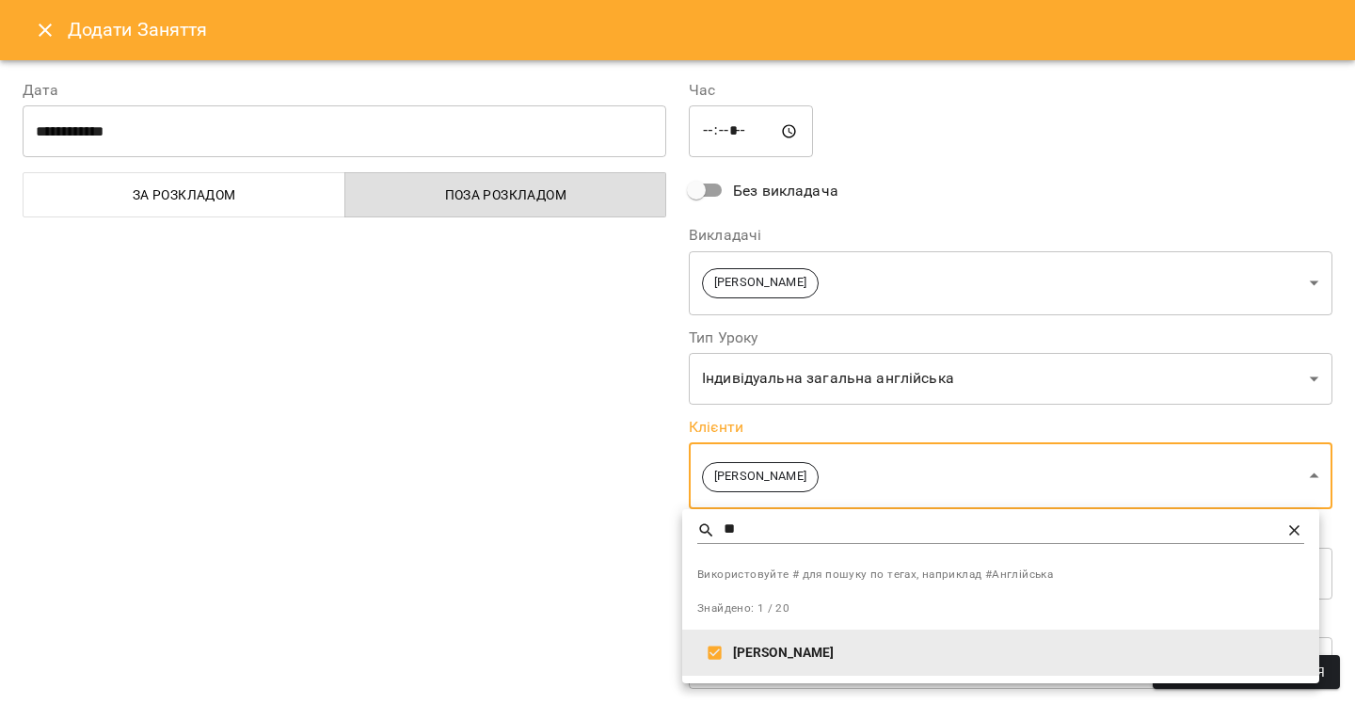
click at [530, 510] on div at bounding box center [677, 352] width 1355 height 704
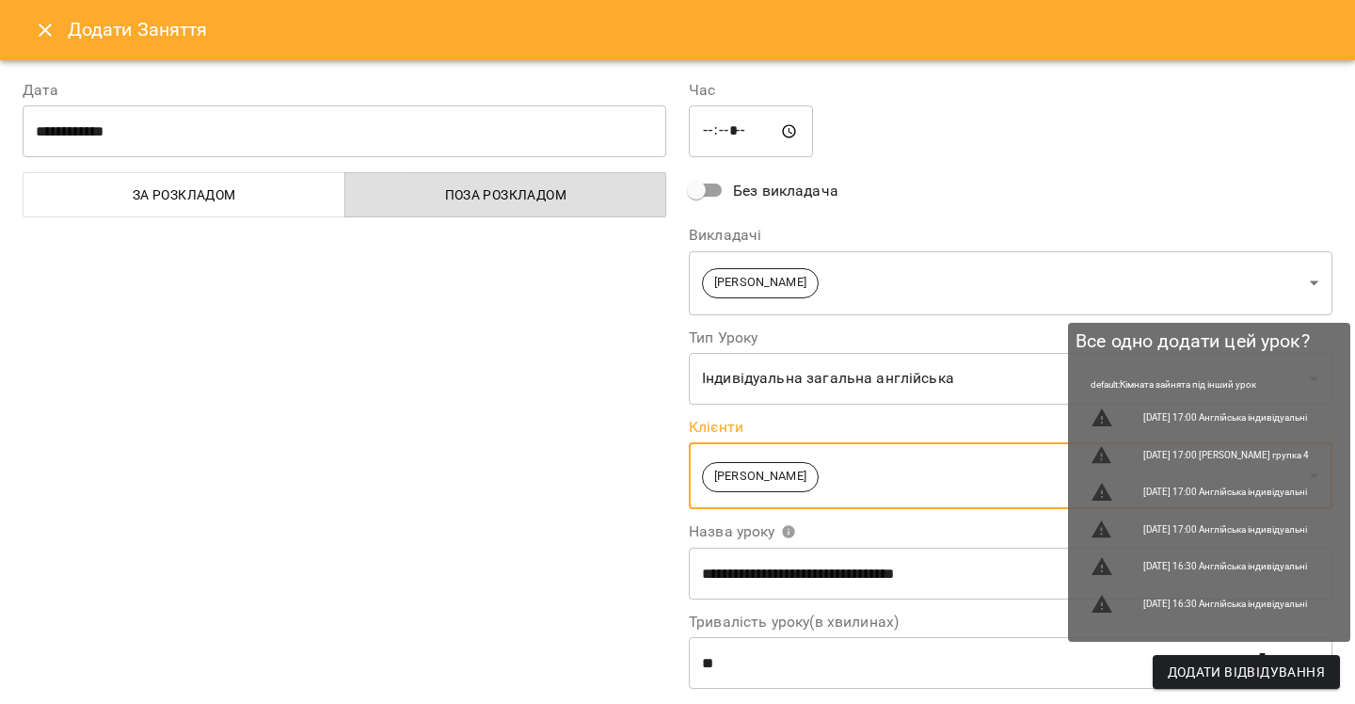
click at [1218, 675] on span "Додати Відвідування" at bounding box center [1246, 672] width 157 height 23
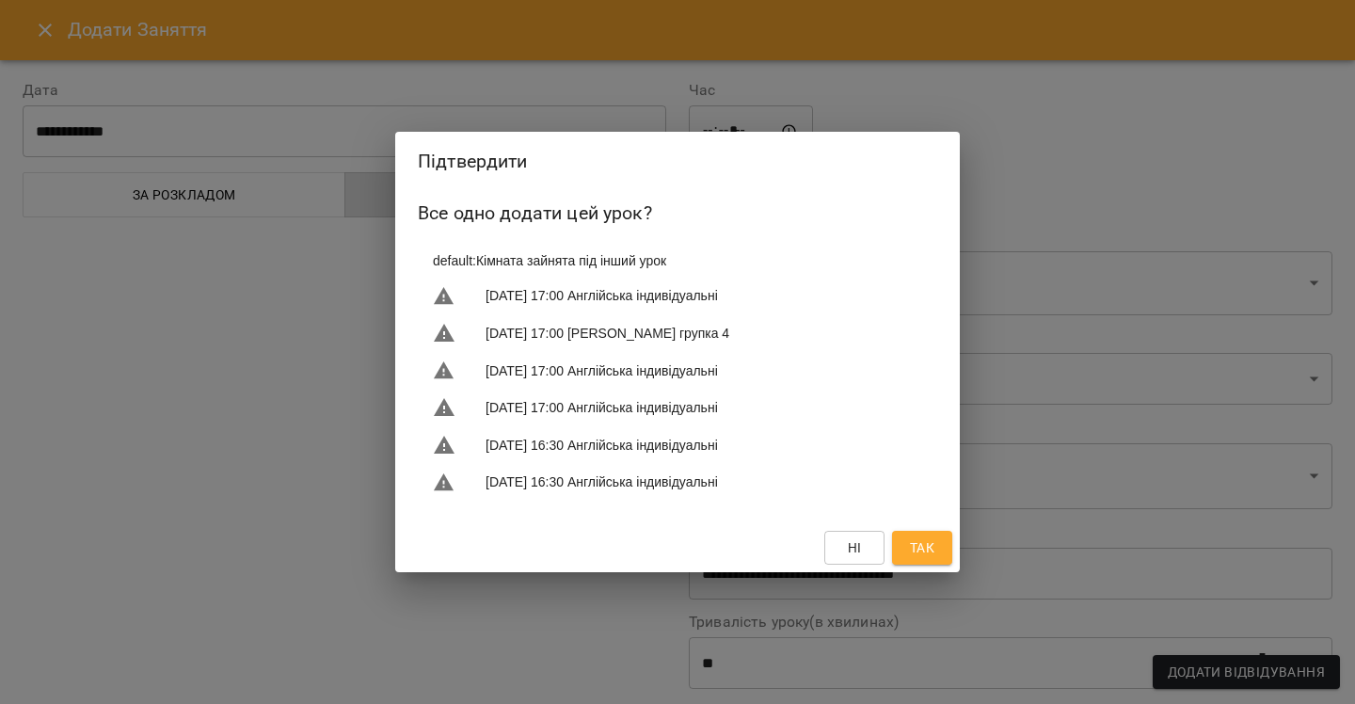
click at [932, 551] on span "Так" at bounding box center [922, 547] width 24 height 23
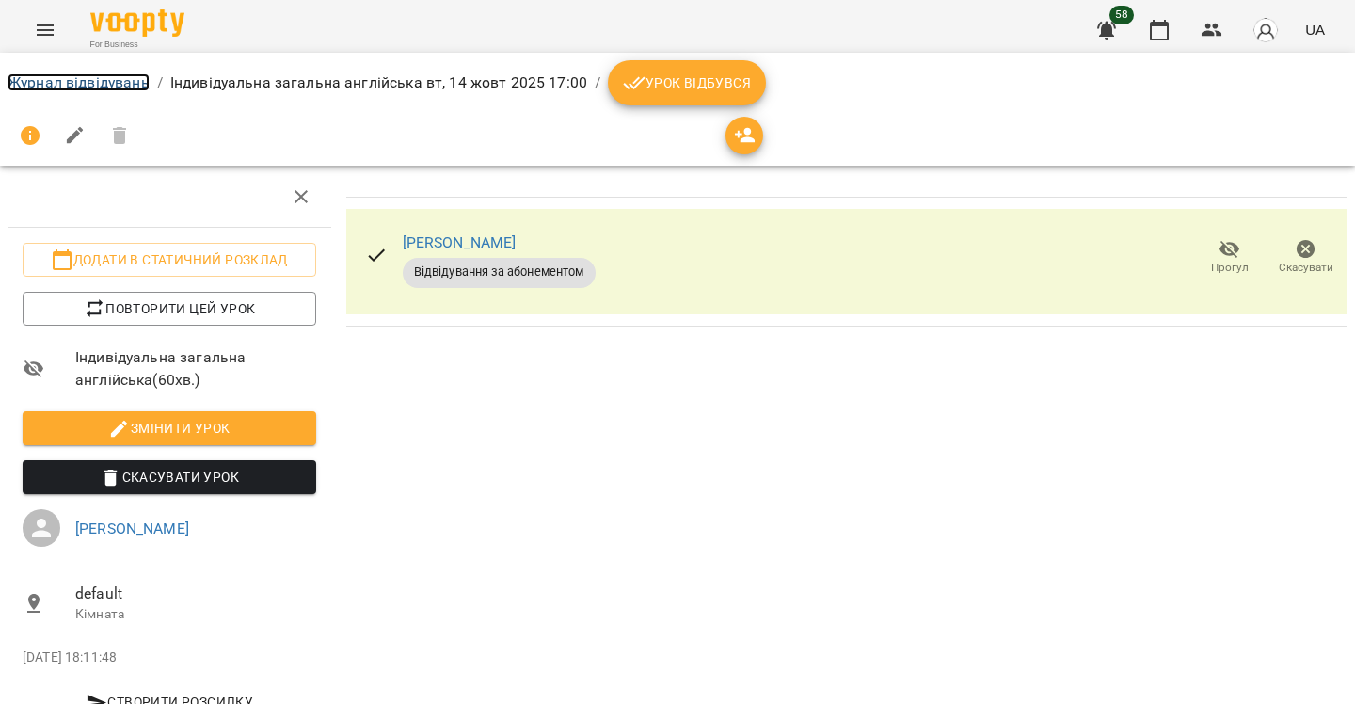
click at [60, 85] on link "Журнал відвідувань" at bounding box center [79, 82] width 142 height 18
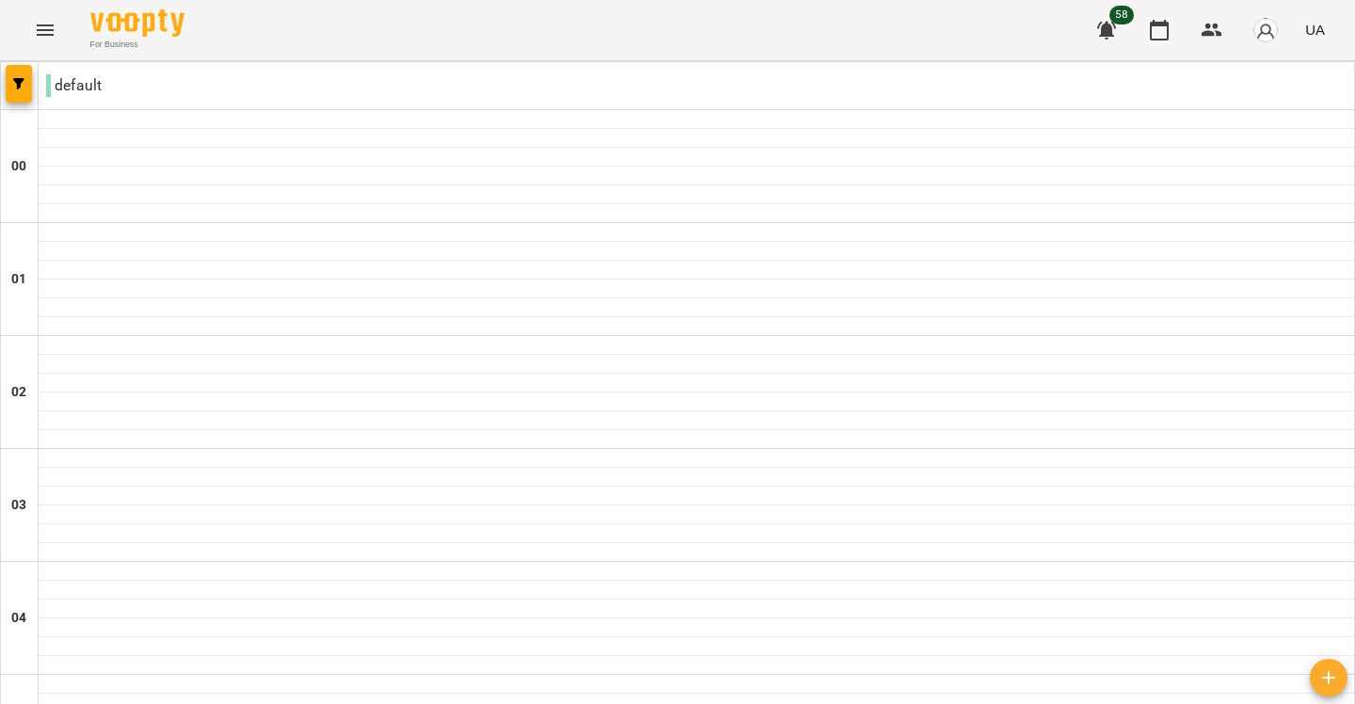
scroll to position [1017, 0]
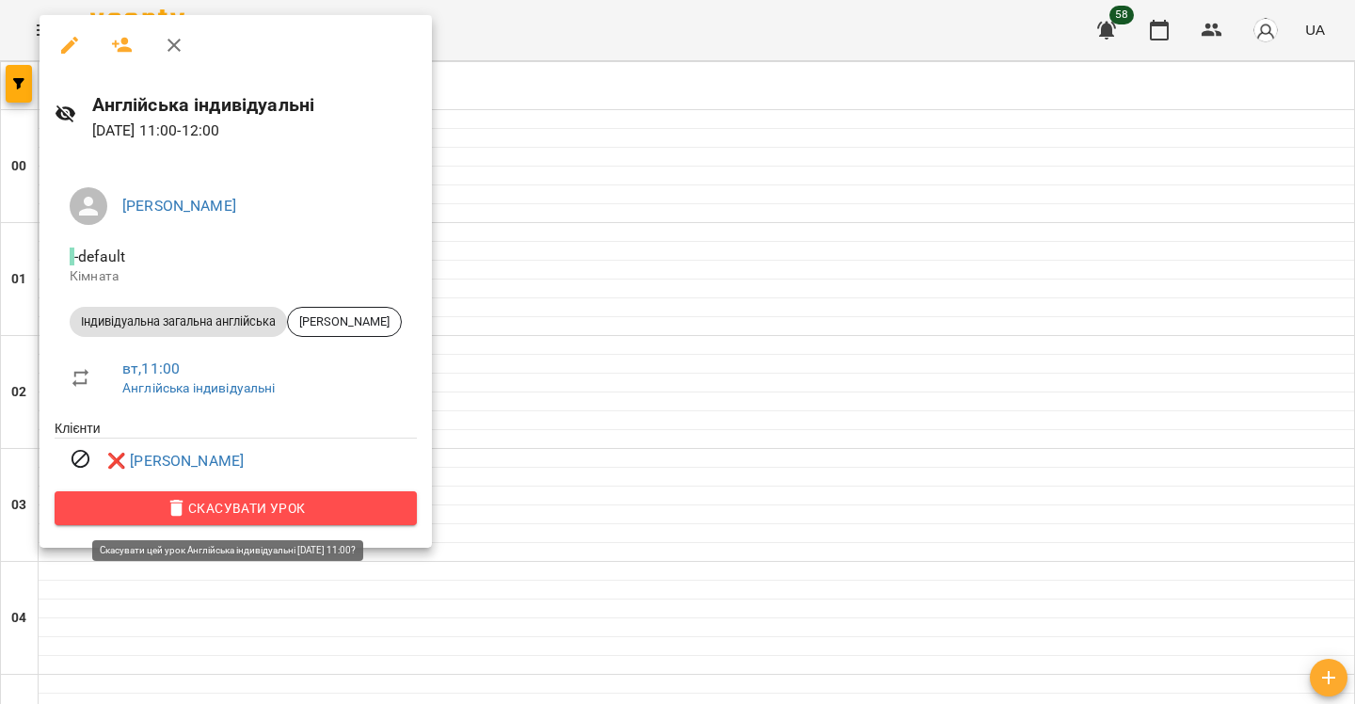
click at [275, 511] on span "Скасувати Урок" at bounding box center [236, 508] width 332 height 23
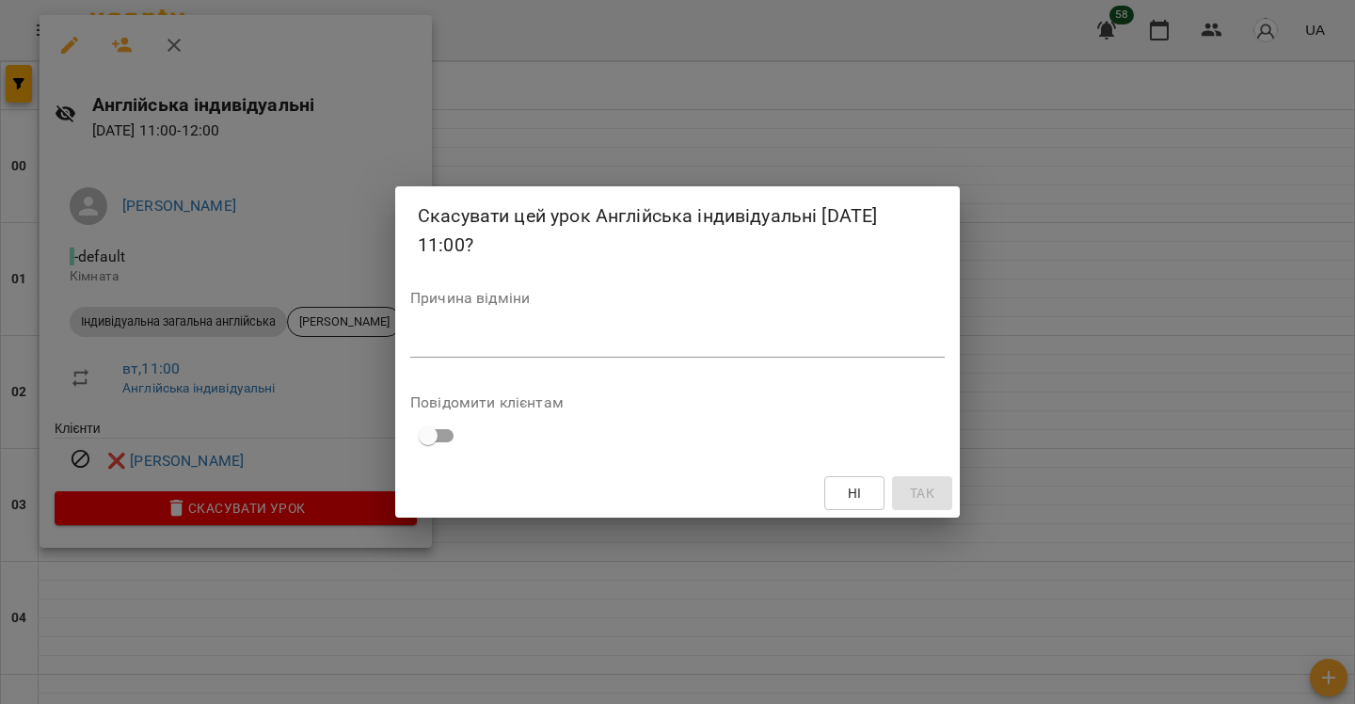
click at [599, 329] on div "*" at bounding box center [677, 342] width 534 height 30
type textarea "*"
click at [927, 492] on span "Так" at bounding box center [922, 493] width 24 height 23
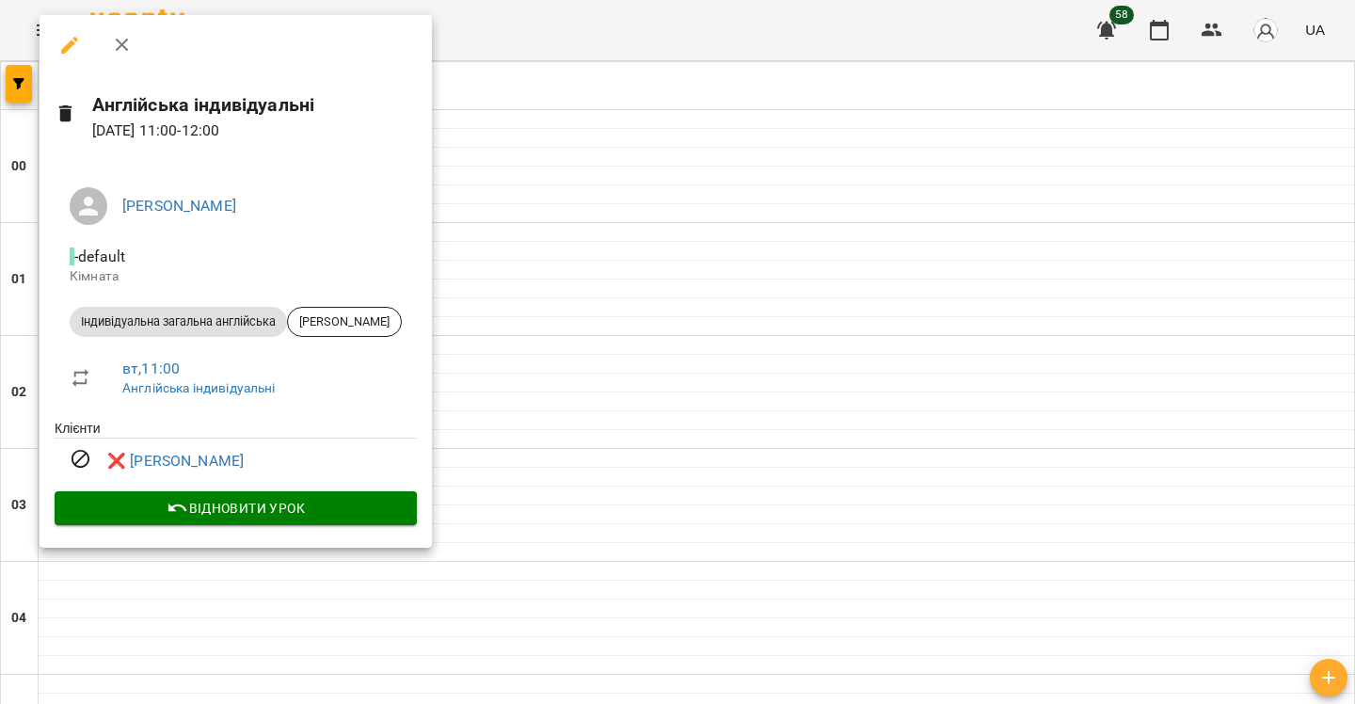
click at [479, 511] on div at bounding box center [677, 352] width 1355 height 704
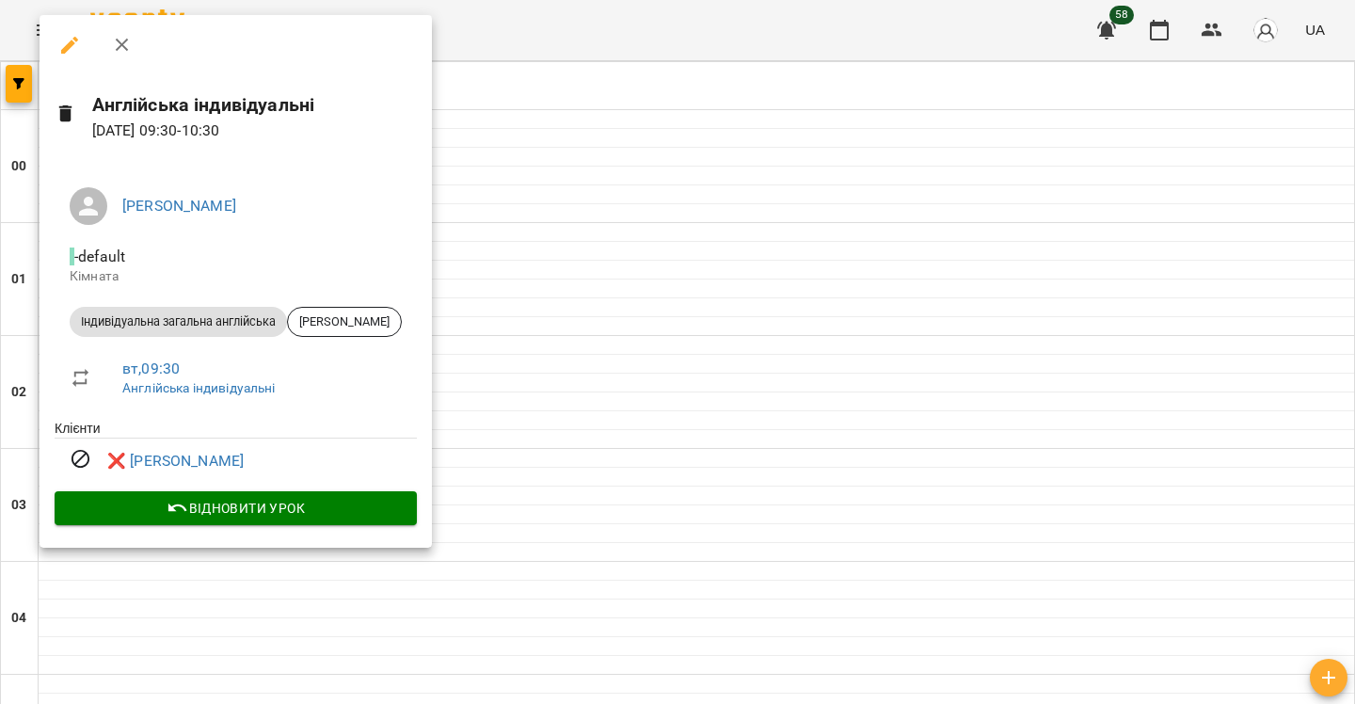
click at [768, 439] on div at bounding box center [677, 352] width 1355 height 704
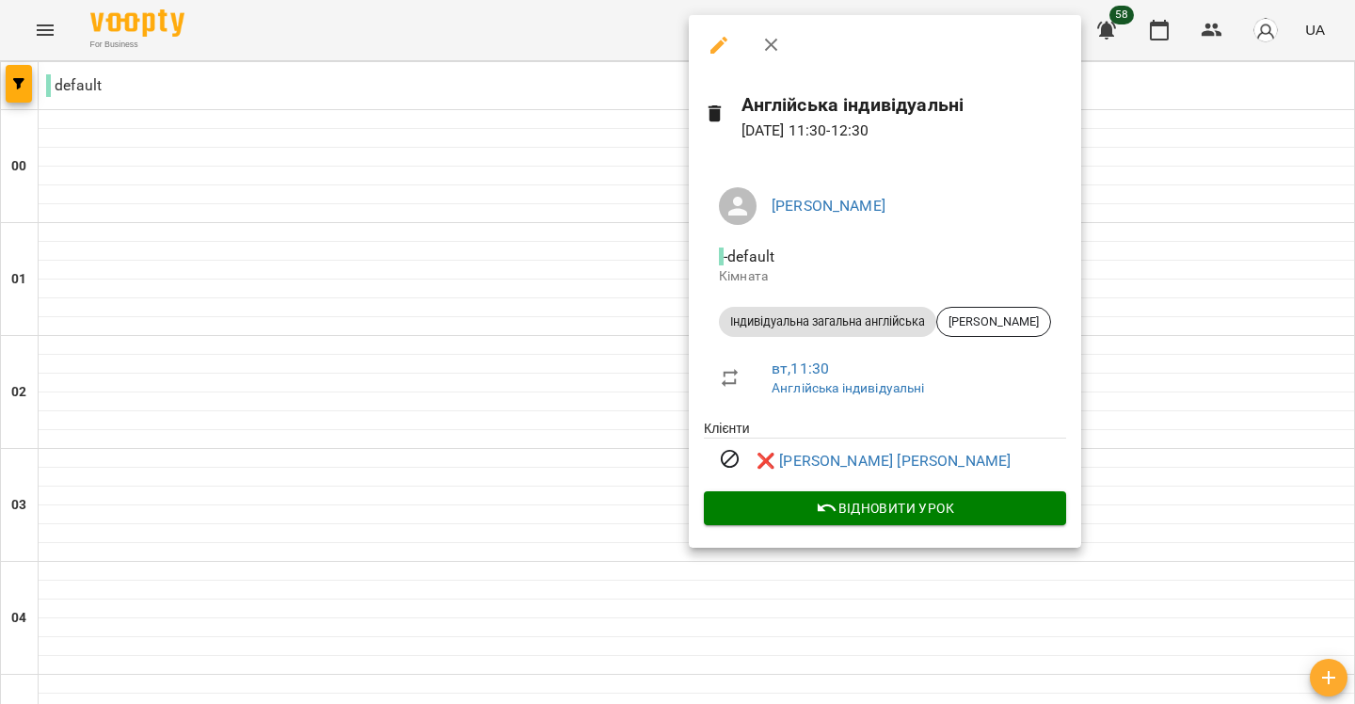
click at [567, 493] on div at bounding box center [677, 352] width 1355 height 704
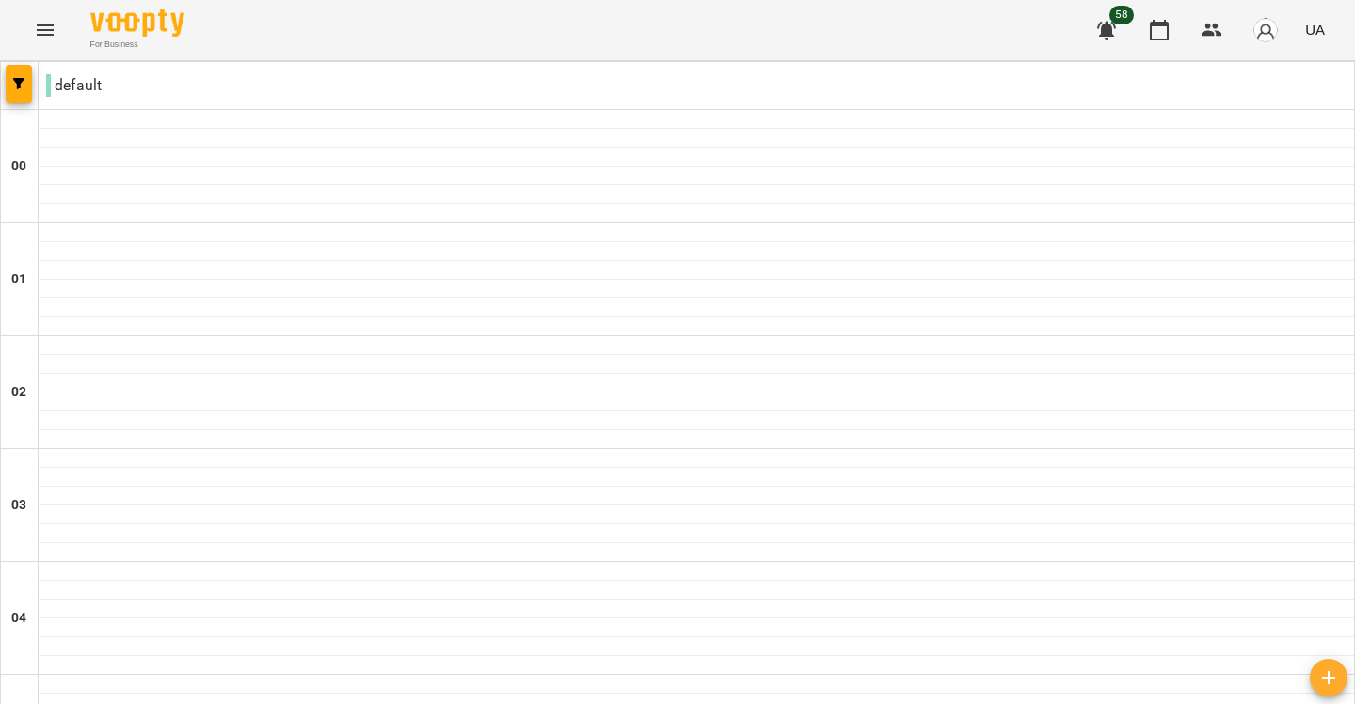
scroll to position [1591, 0]
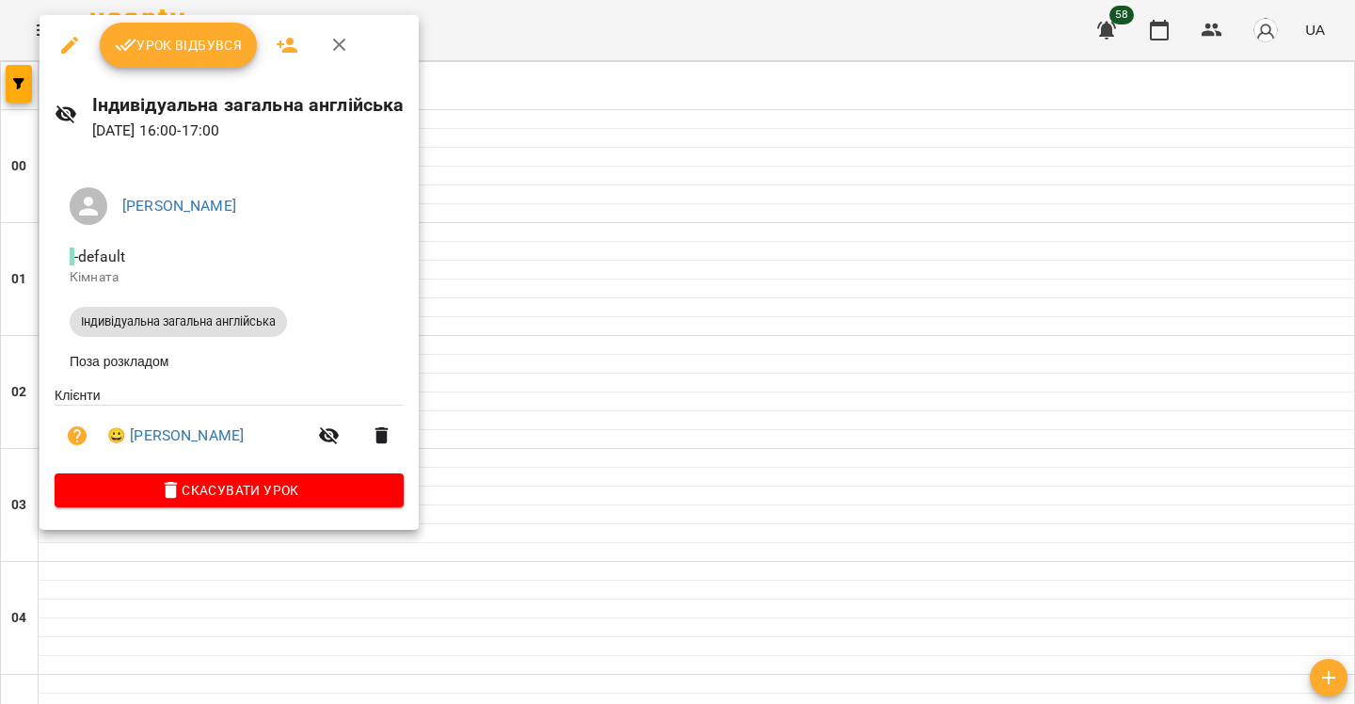
click at [597, 245] on div at bounding box center [677, 352] width 1355 height 704
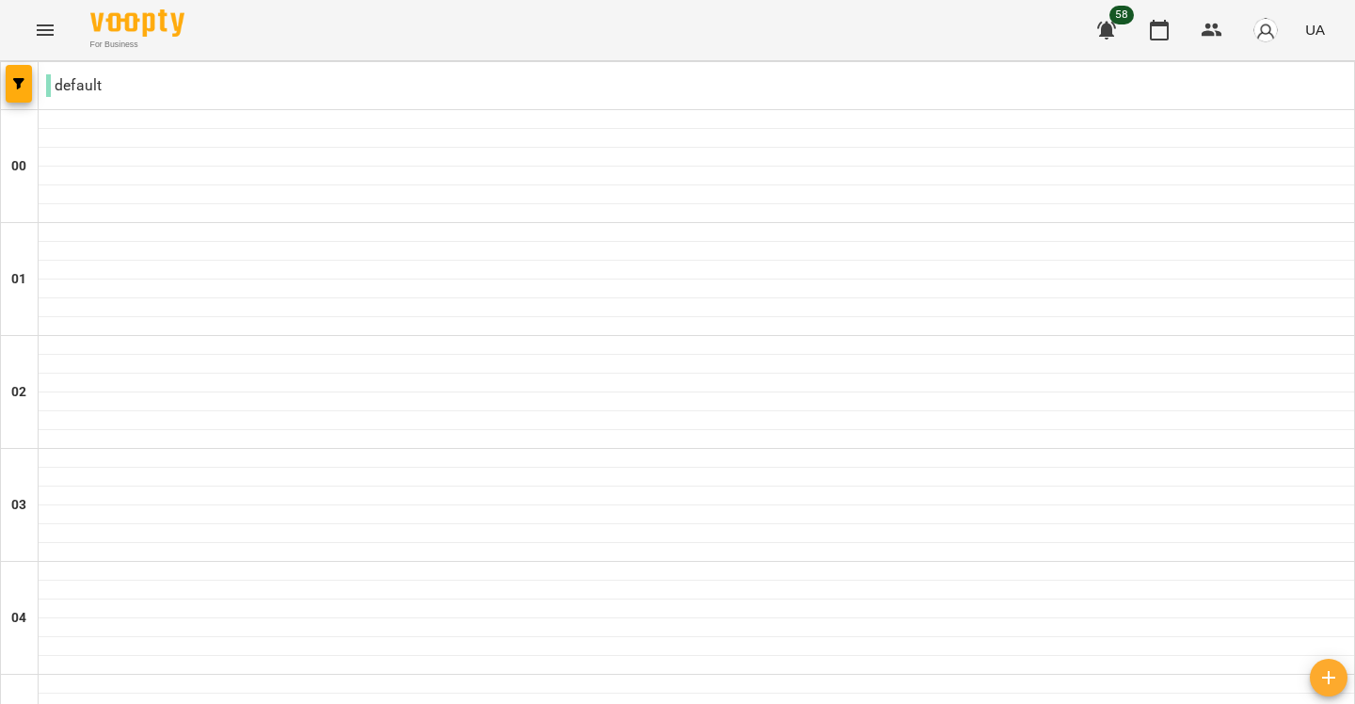
scroll to position [1738, 0]
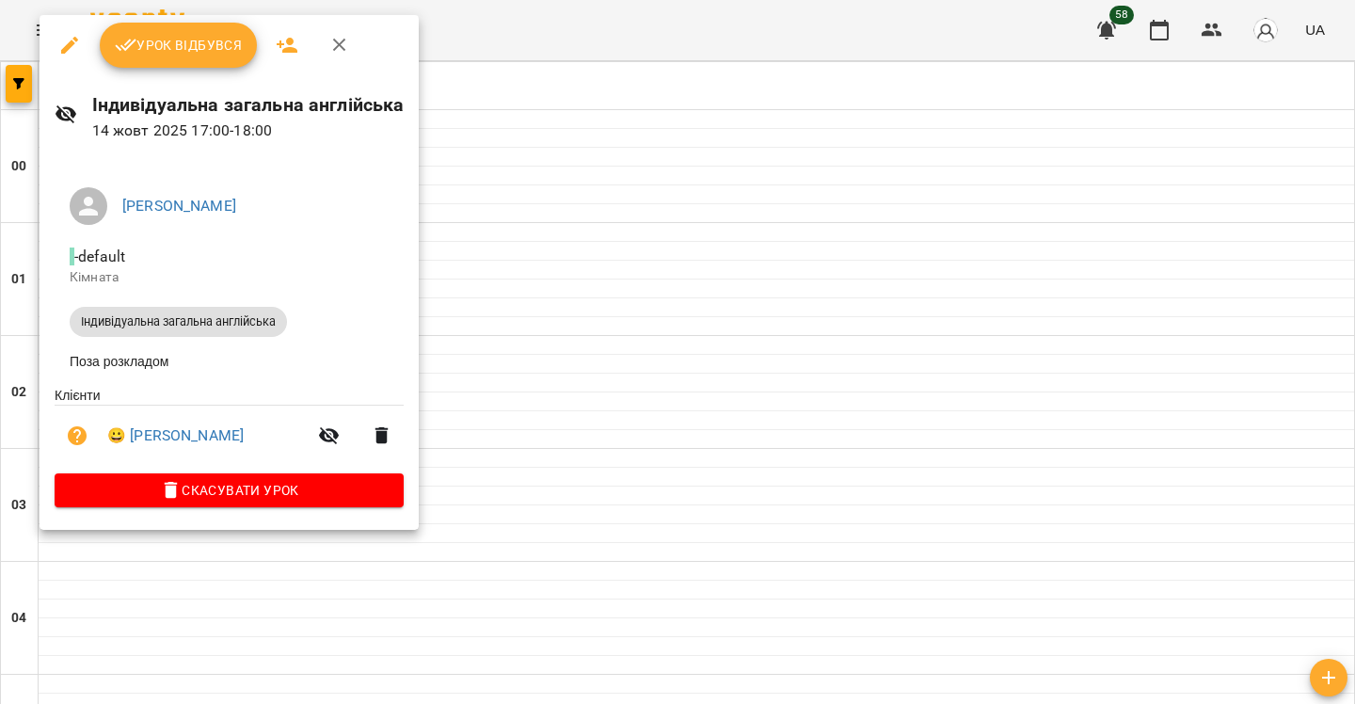
click at [637, 99] on div at bounding box center [677, 352] width 1355 height 704
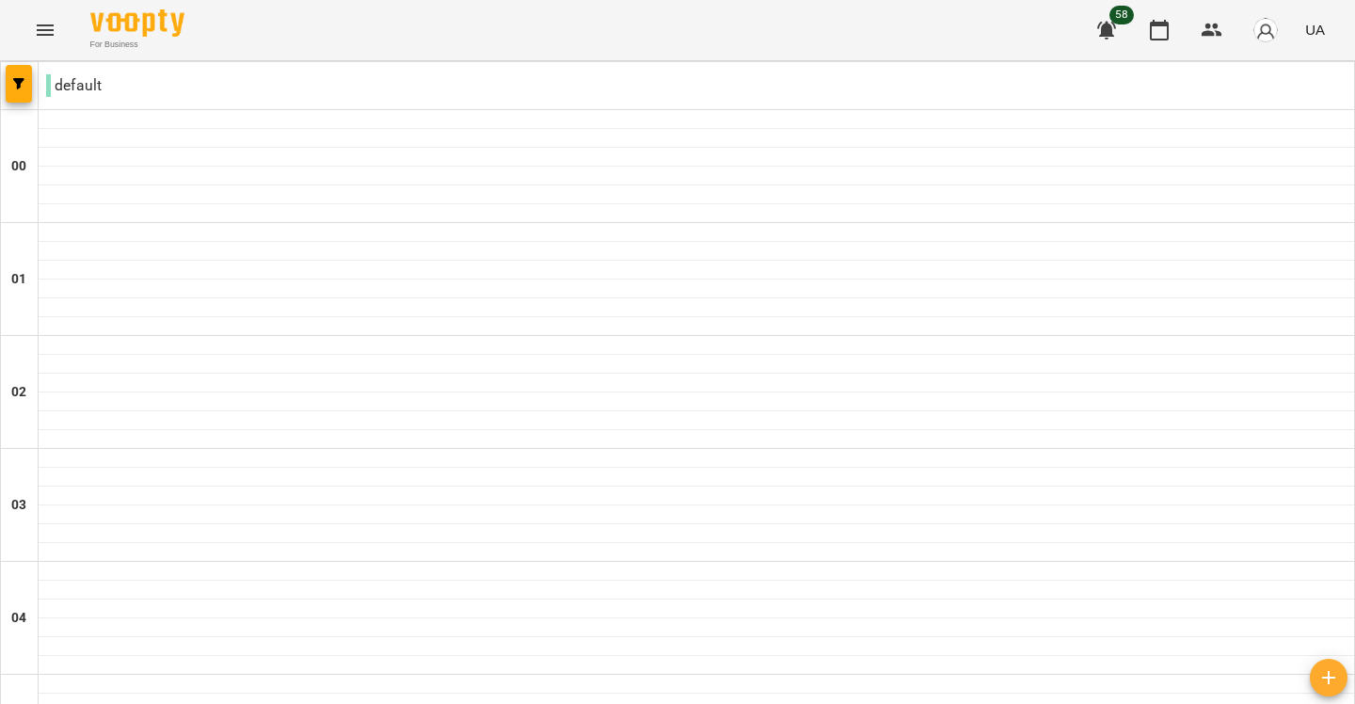
scroll to position [2012, 0]
